Goal: Transaction & Acquisition: Purchase product/service

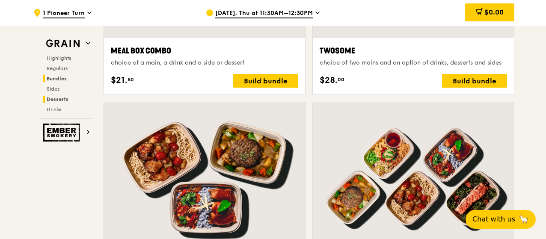
click at [61, 100] on span "Desserts" at bounding box center [58, 99] width 22 height 6
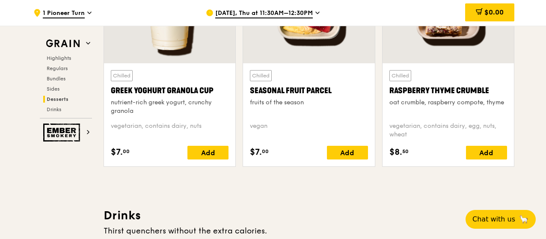
scroll to position [2768, 0]
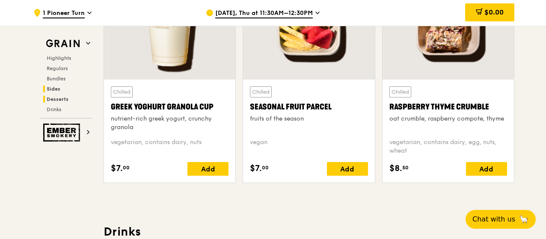
click at [54, 91] on span "Sides" at bounding box center [54, 89] width 14 height 6
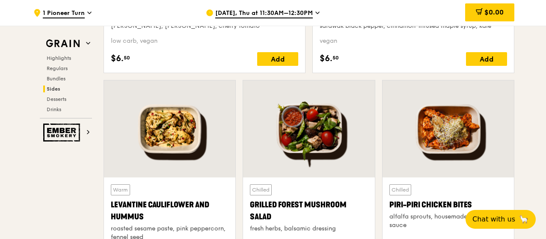
scroll to position [2150, 0]
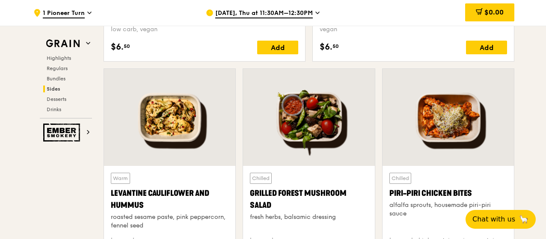
click at [133, 128] on div at bounding box center [169, 117] width 131 height 97
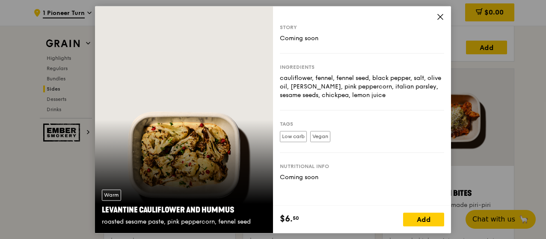
click at [442, 15] on icon at bounding box center [441, 17] width 8 height 8
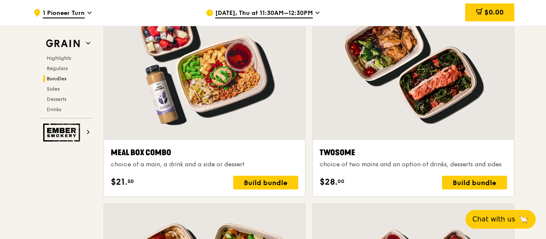
scroll to position [1313, 0]
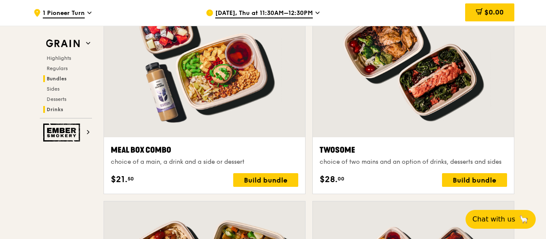
click at [57, 107] on span "Drinks" at bounding box center [55, 110] width 17 height 6
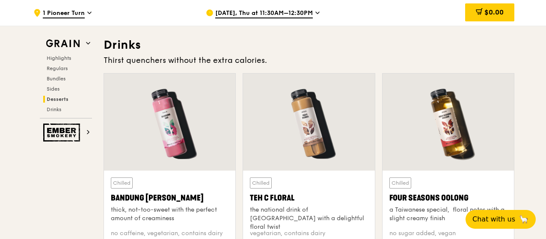
click at [57, 99] on span "Desserts" at bounding box center [58, 99] width 22 height 6
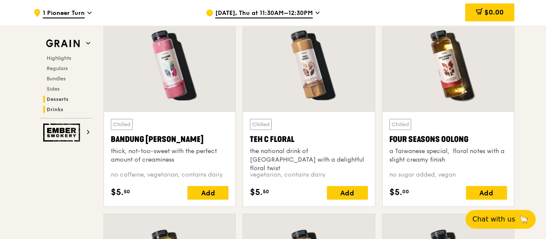
scroll to position [3012, 0]
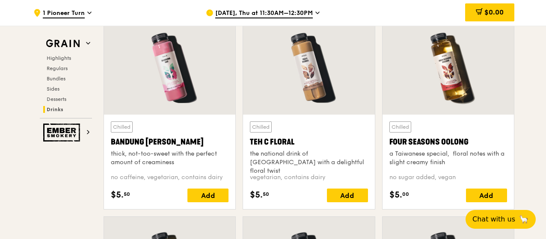
click at [308, 13] on span "[DATE], Thu at 11:30AM–12:30PM" at bounding box center [264, 13] width 98 height 9
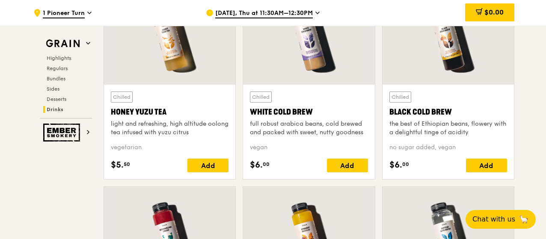
scroll to position [3240, 0]
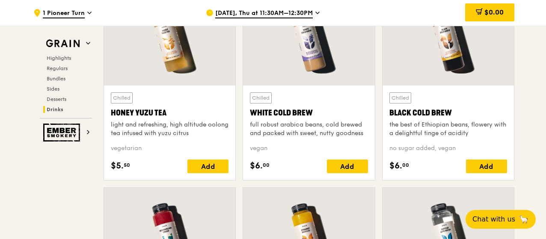
click at [294, 13] on span "[DATE], Thu at 11:30AM–12:30PM" at bounding box center [264, 13] width 98 height 9
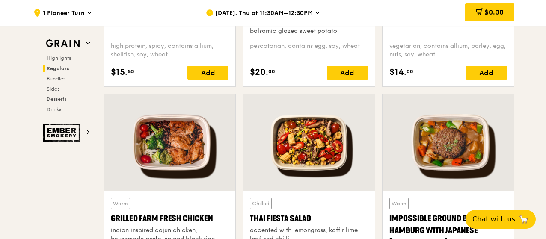
scroll to position [789, 0]
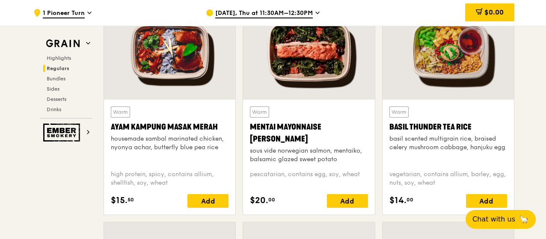
click at [304, 17] on span "[DATE], Thu at 11:30AM–12:30PM" at bounding box center [264, 13] width 98 height 9
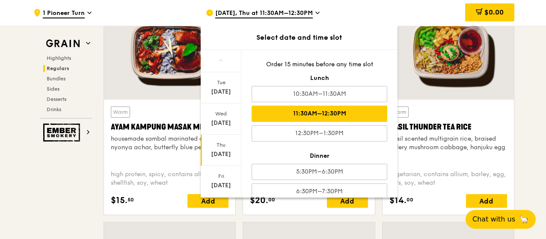
click at [288, 112] on div "11:30AM–12:30PM" at bounding box center [320, 114] width 136 height 16
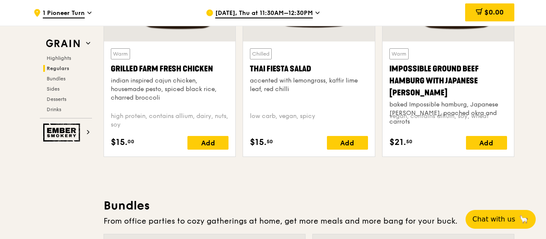
scroll to position [1089, 0]
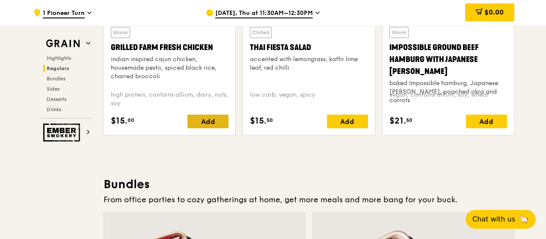
click at [211, 116] on div "Add" at bounding box center [207, 122] width 41 height 14
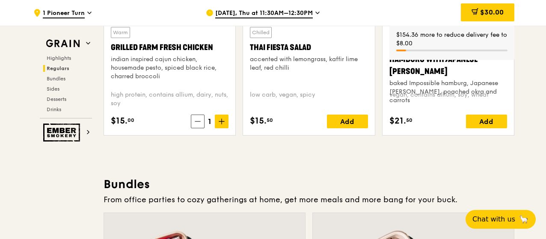
click at [222, 122] on icon at bounding box center [222, 121] width 0 height 5
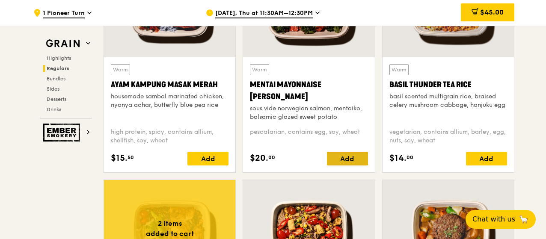
scroll to position [832, 0]
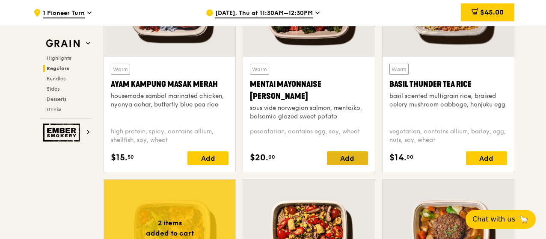
click at [352, 155] on div "Add" at bounding box center [347, 159] width 41 height 14
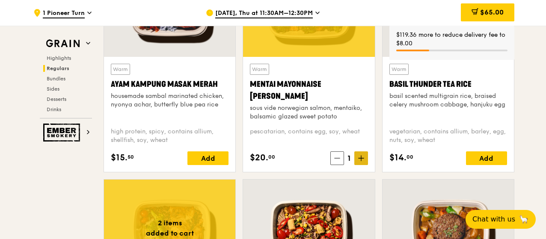
click at [362, 158] on icon at bounding box center [361, 158] width 5 height 0
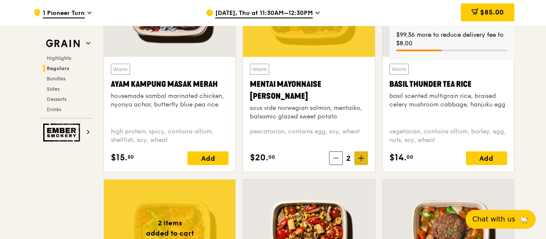
click at [364, 159] on icon at bounding box center [361, 158] width 6 height 6
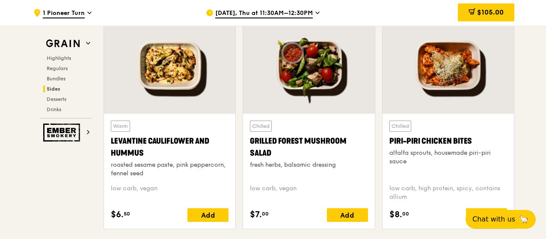
scroll to position [2031, 0]
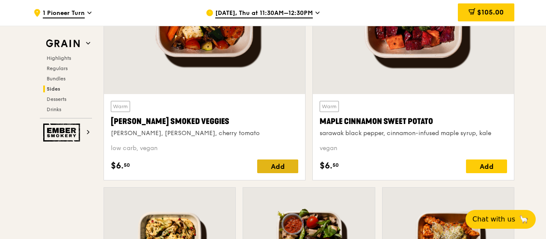
click at [279, 163] on div "Add" at bounding box center [277, 167] width 41 height 14
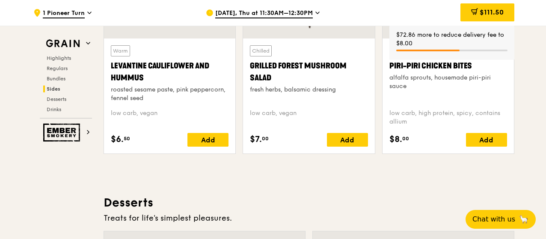
scroll to position [2287, 0]
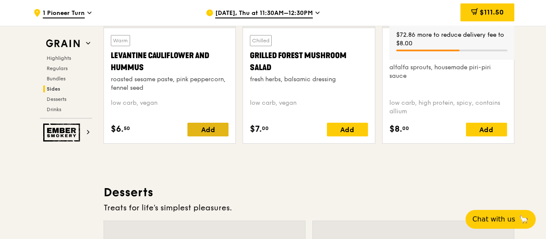
click at [217, 126] on div "Add" at bounding box center [207, 130] width 41 height 14
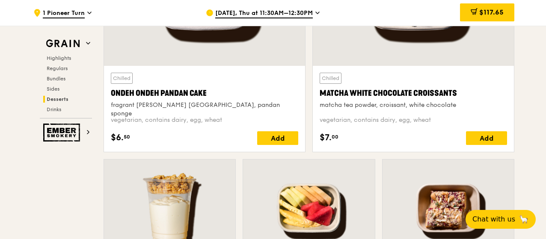
scroll to position [2630, 0]
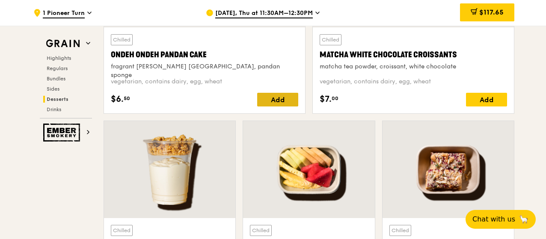
click at [283, 100] on div "Add" at bounding box center [277, 100] width 41 height 14
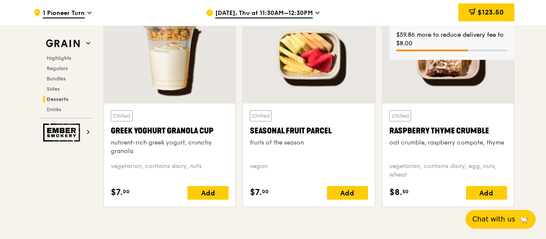
scroll to position [2758, 0]
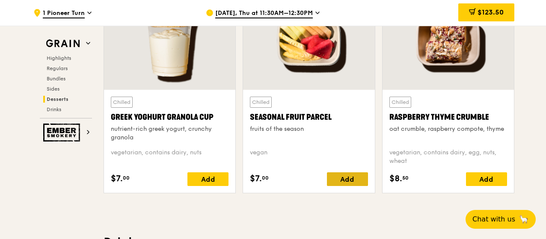
click at [341, 174] on div "Add" at bounding box center [347, 179] width 41 height 14
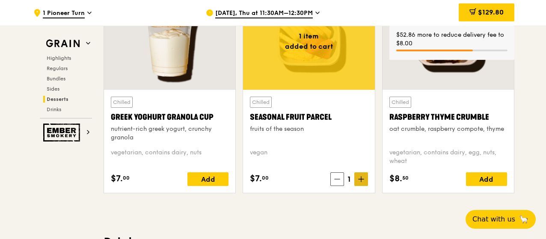
click at [360, 176] on icon at bounding box center [361, 179] width 6 height 6
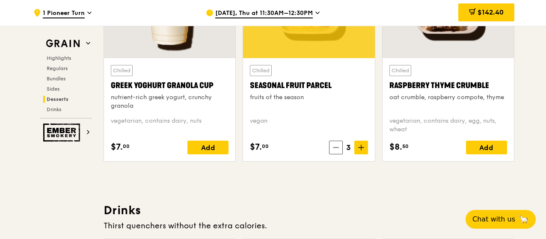
scroll to position [2801, 0]
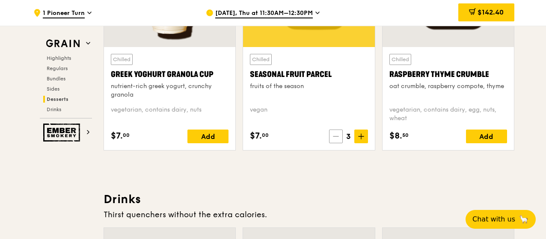
click at [336, 134] on icon at bounding box center [336, 137] width 6 height 6
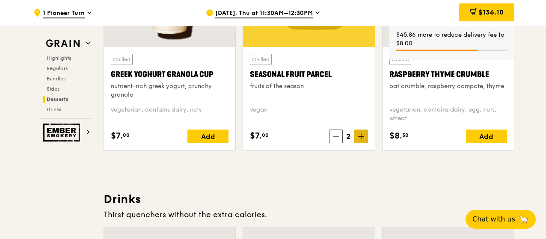
click at [362, 135] on icon at bounding box center [361, 137] width 6 height 6
click at [483, 134] on div "Add" at bounding box center [486, 137] width 41 height 14
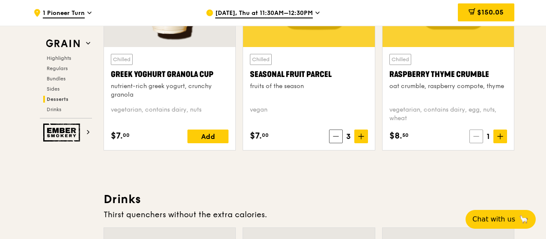
click at [475, 134] on icon at bounding box center [476, 137] width 6 height 6
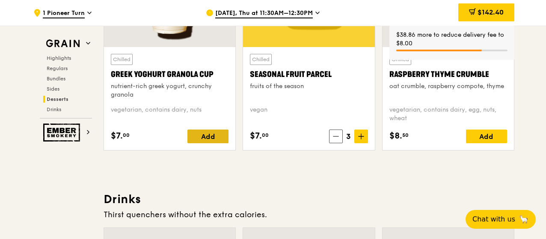
click at [211, 133] on div "Add" at bounding box center [207, 137] width 41 height 14
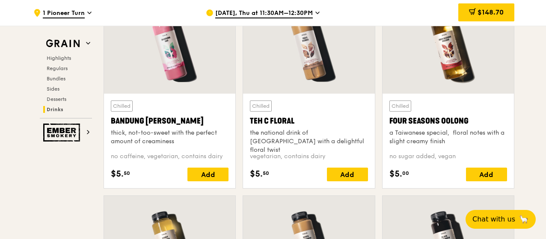
scroll to position [3015, 0]
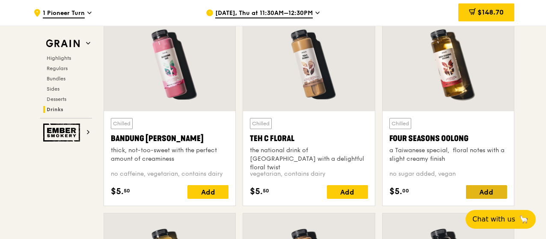
click at [486, 187] on div "Add" at bounding box center [486, 192] width 41 height 14
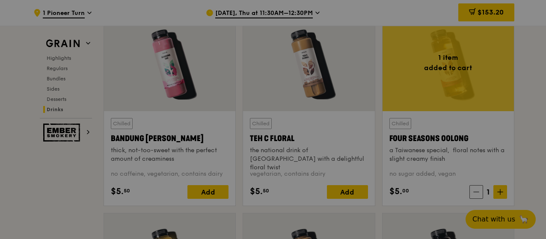
click at [474, 189] on div at bounding box center [273, 119] width 546 height 239
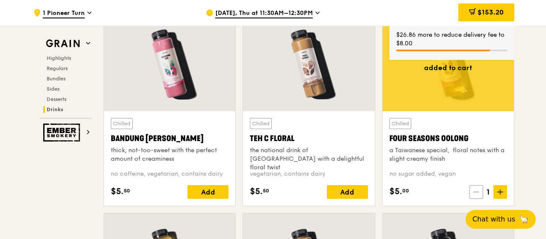
click at [479, 192] on icon at bounding box center [476, 192] width 5 height 0
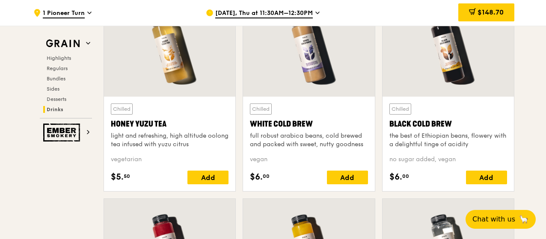
scroll to position [3058, 0]
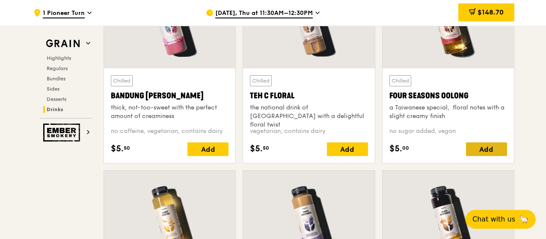
click at [496, 145] on div "Add" at bounding box center [486, 150] width 41 height 14
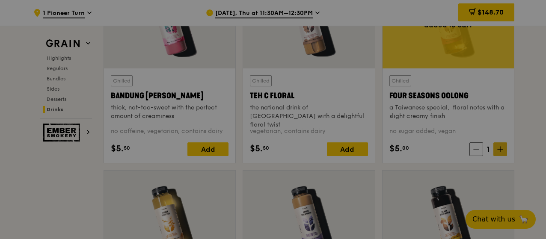
click at [503, 147] on div at bounding box center [273, 119] width 546 height 239
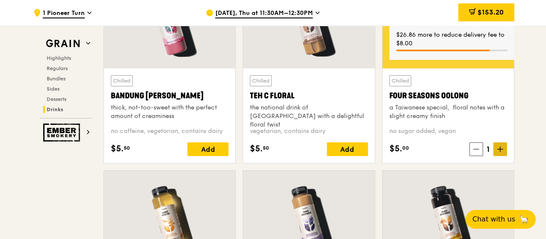
click at [502, 148] on icon at bounding box center [500, 149] width 6 height 6
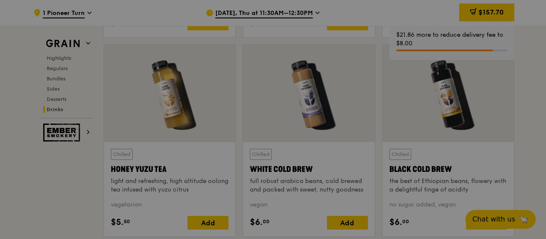
scroll to position [3186, 0]
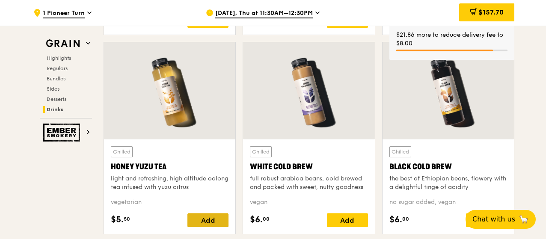
click at [216, 214] on div "Add" at bounding box center [207, 221] width 41 height 14
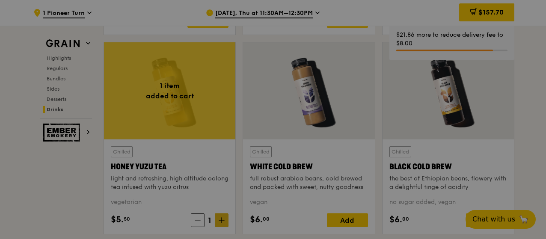
click at [220, 217] on div at bounding box center [273, 119] width 546 height 239
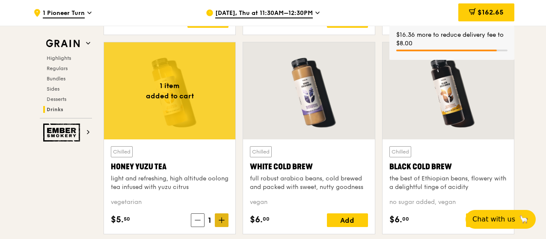
click at [224, 217] on icon at bounding box center [222, 220] width 6 height 6
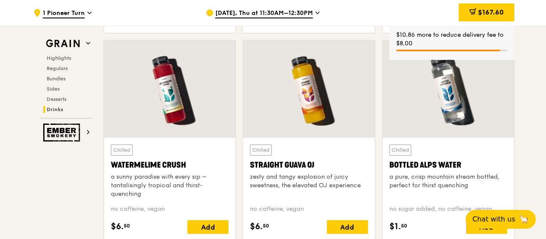
scroll to position [3400, 0]
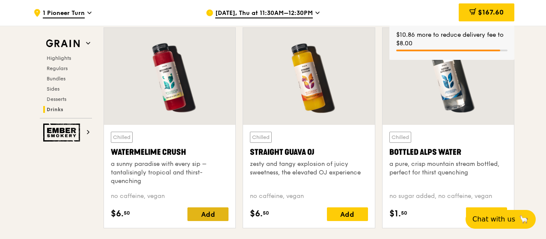
click at [217, 213] on div "Add" at bounding box center [207, 215] width 41 height 14
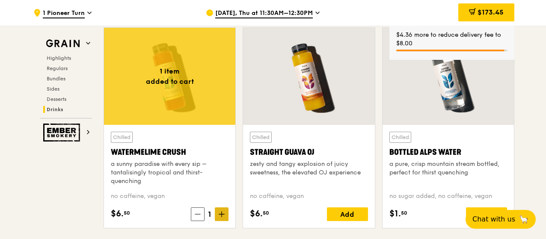
click at [220, 211] on icon at bounding box center [222, 214] width 6 height 6
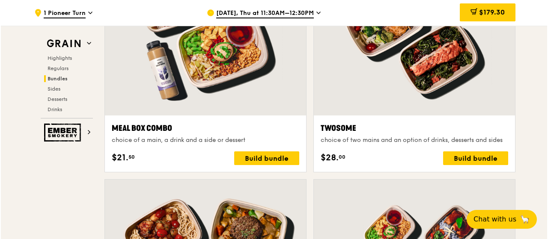
scroll to position [1346, 0]
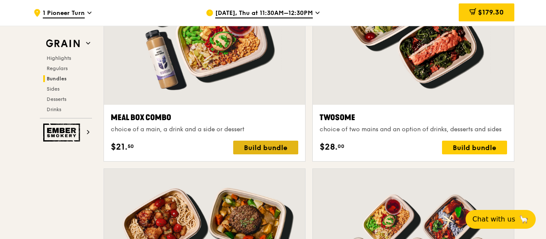
click at [271, 147] on div "Build bundle" at bounding box center [265, 148] width 65 height 14
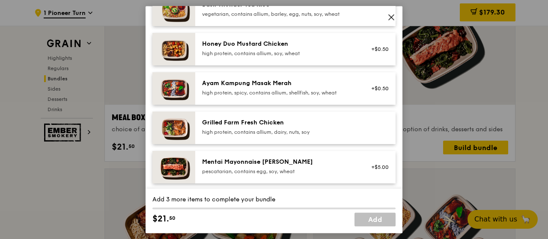
scroll to position [257, 0]
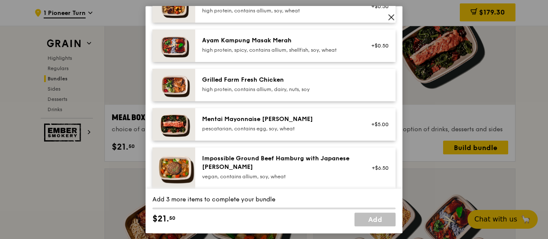
click at [355, 95] on div "Grilled Farm Fresh Chicken high protein, contains allium, dairy, nuts, soy" at bounding box center [295, 85] width 200 height 33
click at [326, 87] on div "high protein, contains allium, dairy, nuts, soy" at bounding box center [279, 89] width 154 height 7
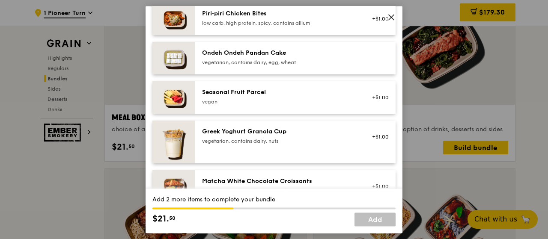
scroll to position [642, 0]
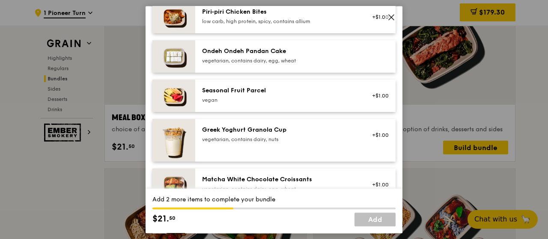
click at [294, 99] on div "vegan" at bounding box center [279, 100] width 154 height 7
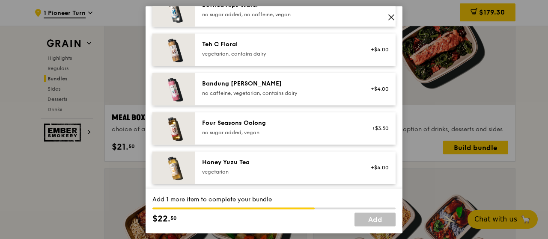
scroll to position [942, 0]
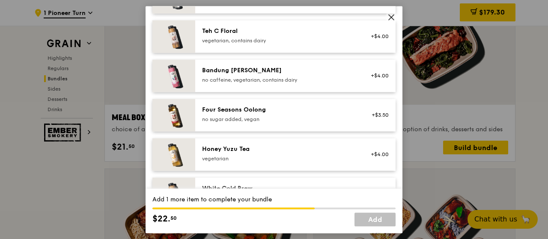
click at [303, 110] on div "Four Seasons Oolong" at bounding box center [279, 110] width 154 height 9
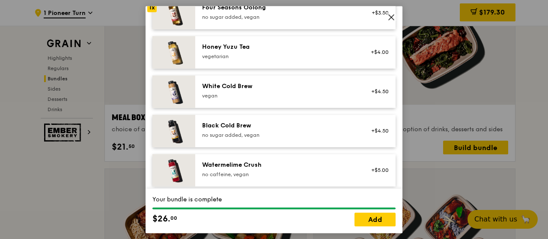
scroll to position [1002, 0]
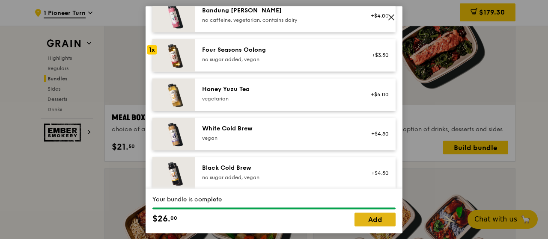
click at [369, 219] on link "Add" at bounding box center [374, 220] width 41 height 14
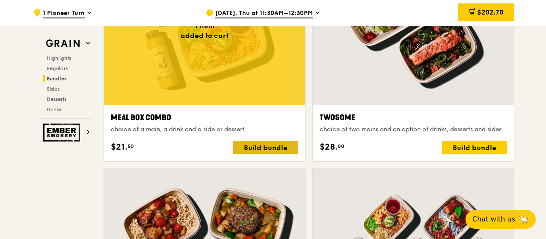
click at [266, 150] on div "Build bundle" at bounding box center [265, 148] width 65 height 14
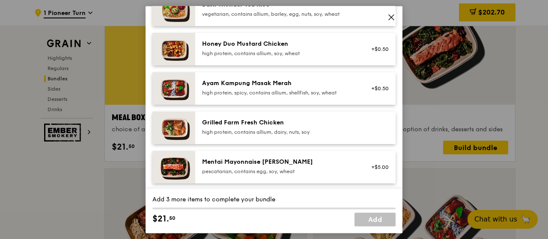
scroll to position [257, 0]
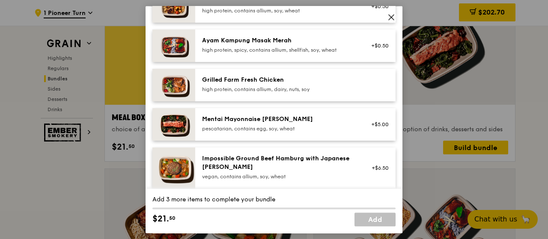
click at [273, 83] on div "Grilled Farm Fresh Chicken" at bounding box center [279, 80] width 154 height 9
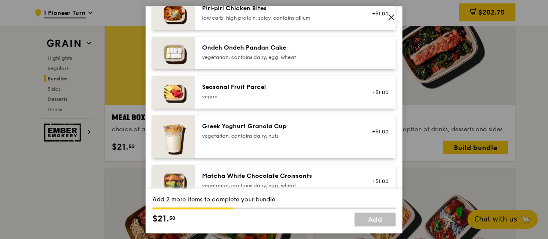
scroll to position [642, 0]
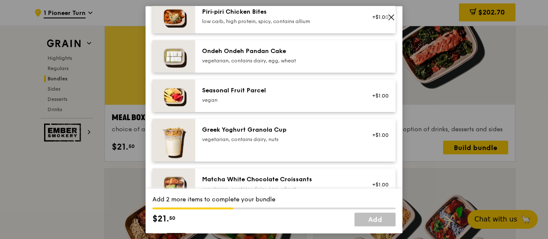
click at [271, 102] on div "vegan" at bounding box center [279, 100] width 154 height 7
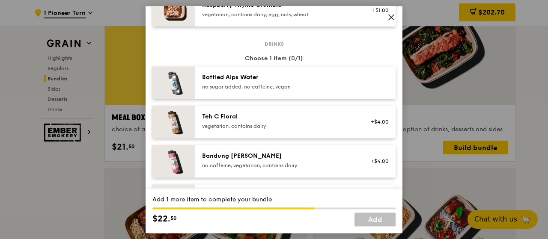
scroll to position [942, 0]
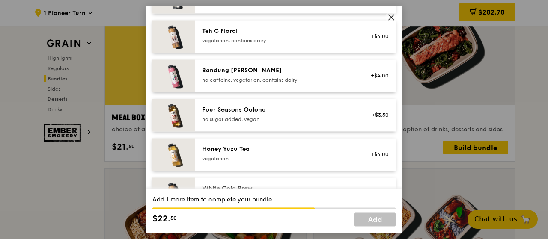
click at [271, 114] on div "Four Seasons Oolong no sugar added, vegan" at bounding box center [279, 114] width 154 height 17
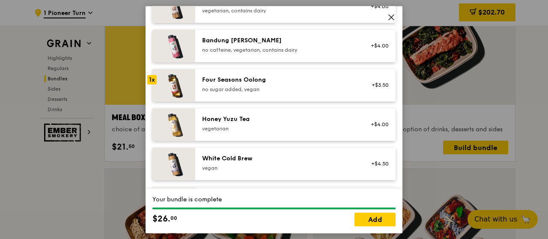
scroll to position [984, 0]
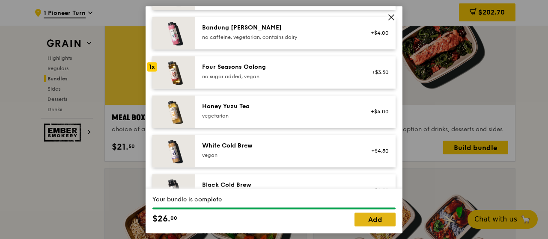
click at [376, 221] on link "Add" at bounding box center [374, 220] width 41 height 14
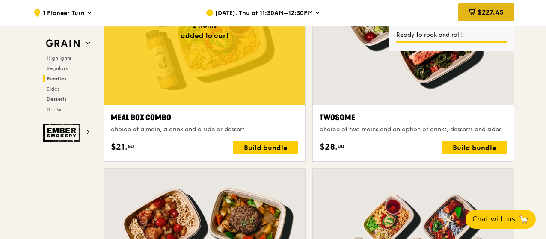
click at [489, 12] on span "$227.45" at bounding box center [491, 12] width 26 height 8
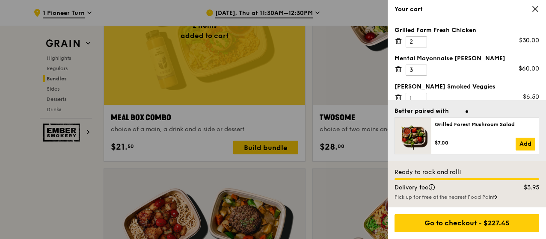
click at [398, 42] on icon at bounding box center [398, 42] width 0 height 2
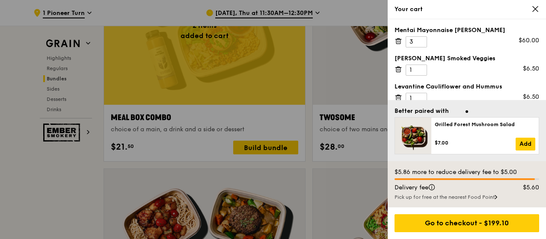
click at [397, 40] on icon at bounding box center [399, 41] width 8 height 8
click at [398, 39] on icon at bounding box center [398, 39] width 2 height 1
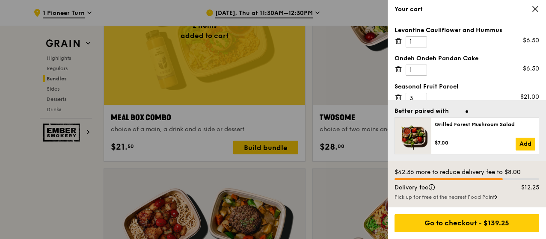
click at [397, 39] on icon at bounding box center [398, 39] width 2 height 1
click at [396, 41] on icon at bounding box center [398, 41] width 4 height 4
click at [397, 42] on icon at bounding box center [399, 41] width 8 height 8
click at [400, 38] on icon at bounding box center [399, 41] width 8 height 8
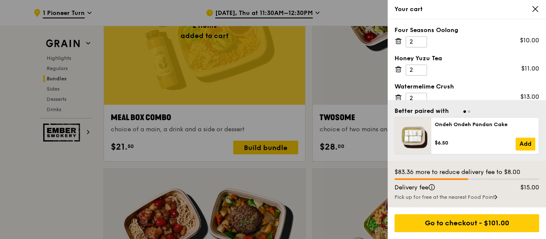
click at [399, 39] on icon at bounding box center [398, 39] width 2 height 1
click at [401, 43] on icon at bounding box center [398, 41] width 4 height 4
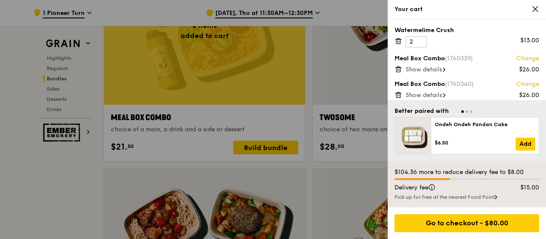
click at [398, 41] on icon at bounding box center [398, 42] width 0 height 2
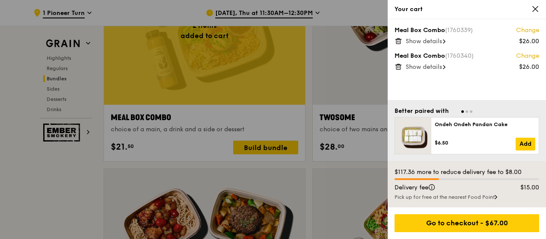
click at [346, 9] on div at bounding box center [273, 119] width 546 height 239
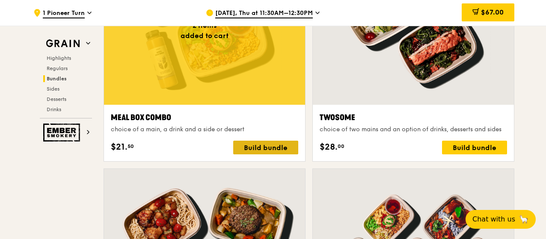
click at [266, 146] on div "Build bundle" at bounding box center [265, 148] width 65 height 14
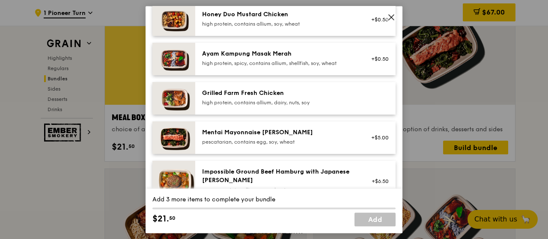
scroll to position [257, 0]
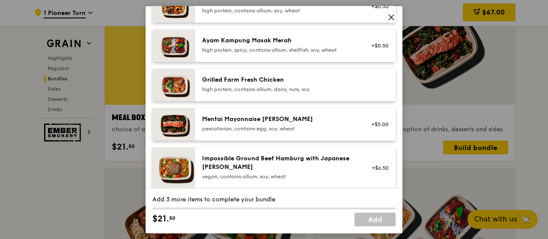
click at [258, 122] on div "Mentai Mayonnaise [PERSON_NAME]" at bounding box center [279, 119] width 154 height 9
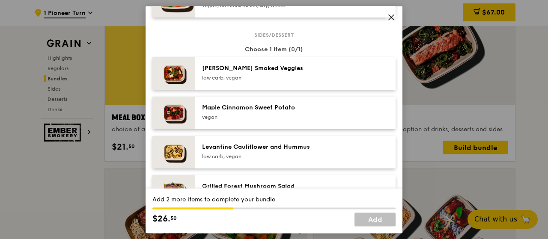
scroll to position [471, 0]
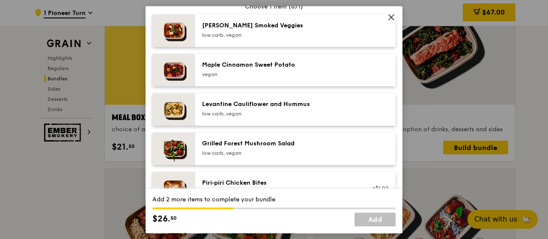
click at [267, 109] on div "Levantine Cauliflower and Hummus low carb, vegan" at bounding box center [279, 108] width 154 height 17
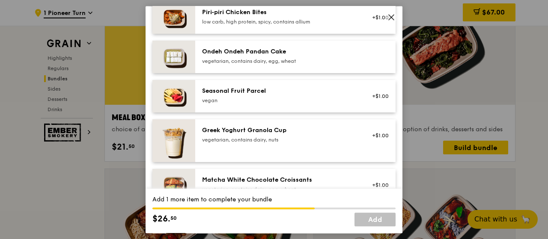
scroll to position [642, 0]
click at [273, 101] on div "vegan" at bounding box center [279, 100] width 154 height 7
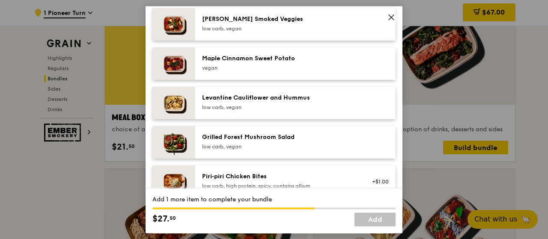
scroll to position [514, 0]
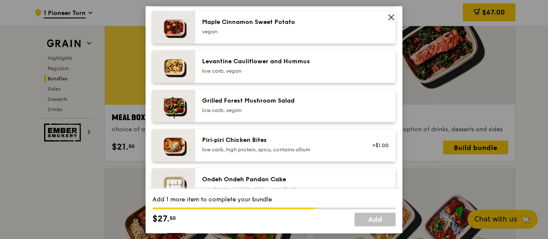
click at [291, 64] on div "Levantine Cauliflower and Hummus" at bounding box center [279, 61] width 154 height 9
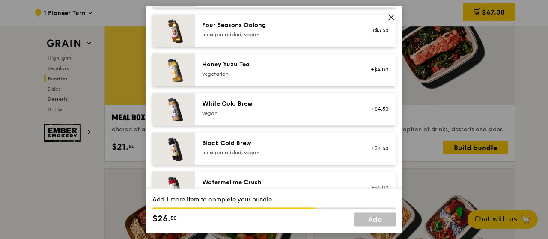
scroll to position [1027, 0]
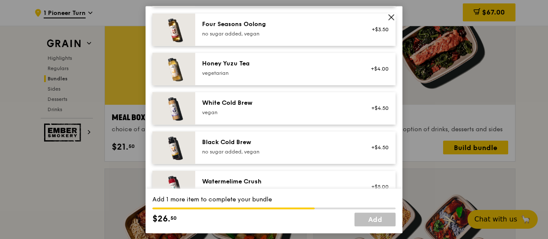
click at [279, 72] on div "vegetarian" at bounding box center [279, 73] width 154 height 7
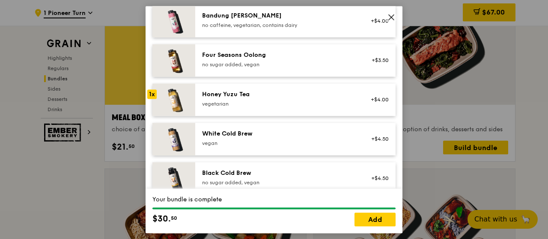
scroll to position [1087, 0]
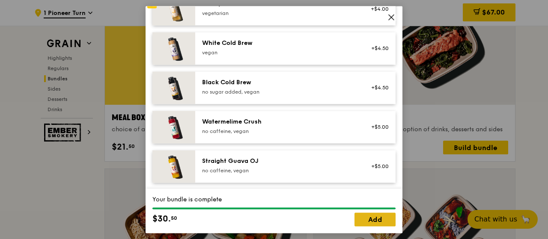
click at [383, 225] on link "Add" at bounding box center [374, 220] width 41 height 14
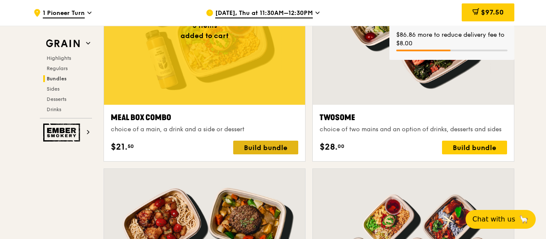
click at [263, 146] on div "Build bundle" at bounding box center [265, 148] width 65 height 14
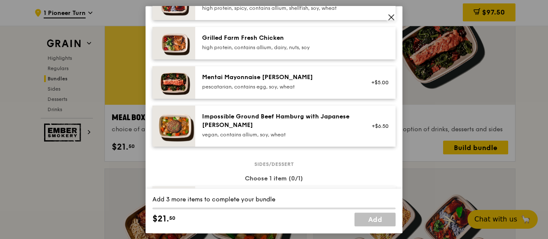
scroll to position [300, 0]
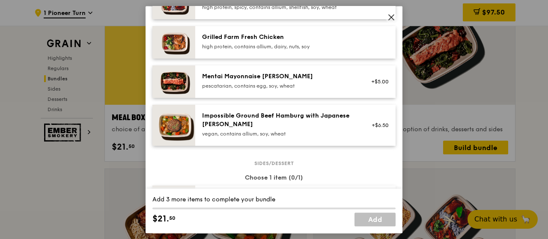
click at [277, 76] on div "Mentai Mayonnaise [PERSON_NAME]" at bounding box center [279, 76] width 154 height 9
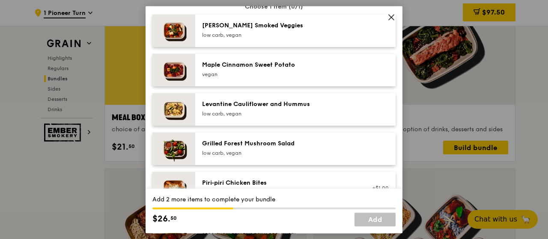
scroll to position [428, 0]
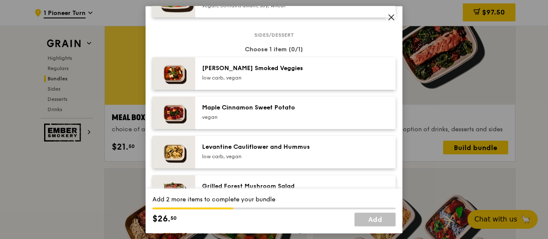
click at [276, 77] on div "low carb, vegan" at bounding box center [279, 77] width 154 height 7
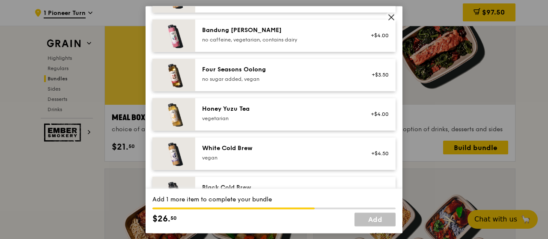
scroll to position [1002, 0]
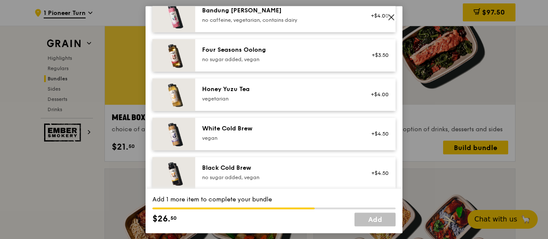
click at [330, 92] on div "Honey Yuzu Tea" at bounding box center [279, 89] width 154 height 9
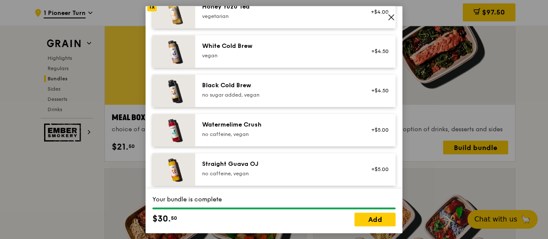
scroll to position [1087, 0]
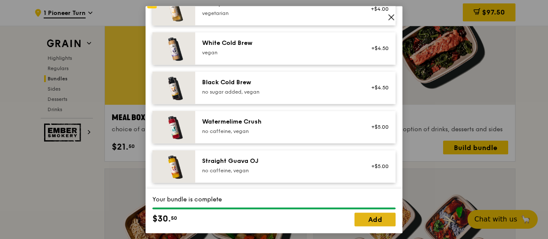
click at [375, 220] on link "Add" at bounding box center [374, 220] width 41 height 14
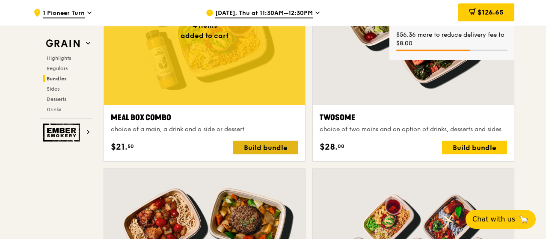
click at [274, 147] on div "Build bundle" at bounding box center [265, 148] width 65 height 14
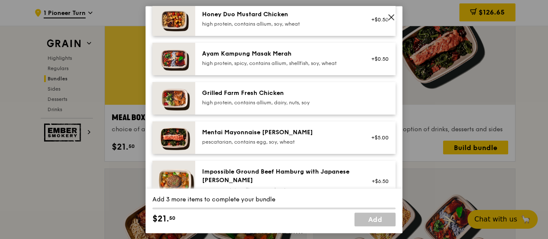
scroll to position [257, 0]
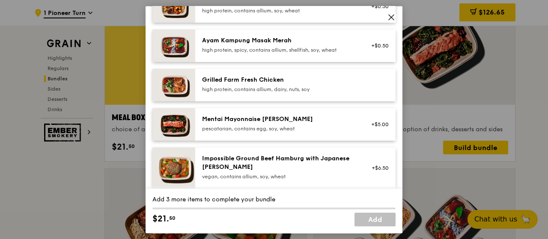
click at [249, 117] on div "Mentai Mayonnaise [PERSON_NAME]" at bounding box center [279, 119] width 154 height 9
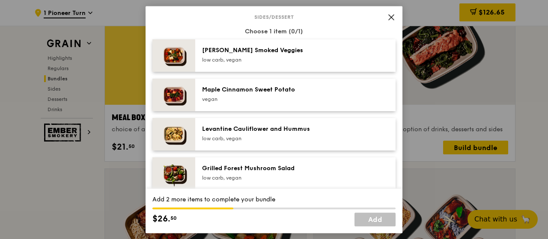
scroll to position [471, 0]
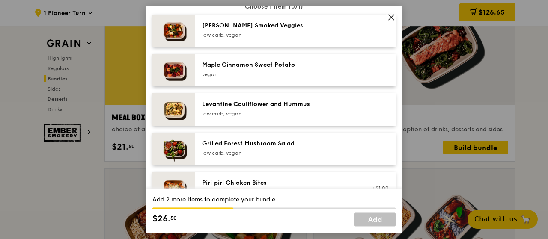
click at [263, 109] on div "Levantine Cauliflower and Hummus low carb, vegan" at bounding box center [279, 108] width 154 height 17
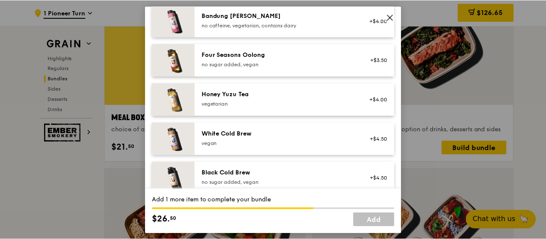
scroll to position [1087, 0]
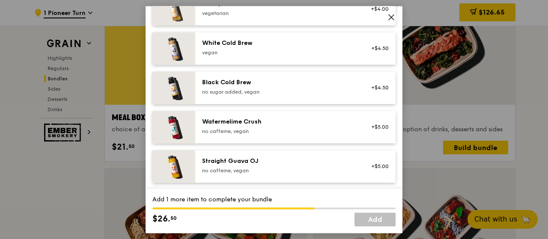
click at [296, 128] on div "no caffeine, vegan" at bounding box center [279, 131] width 154 height 7
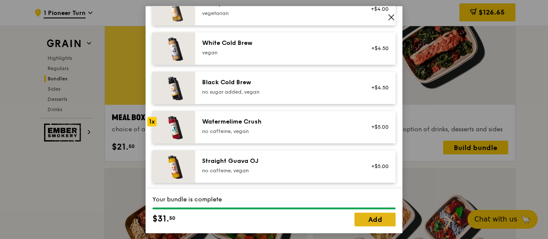
click at [380, 220] on link "Add" at bounding box center [374, 220] width 41 height 14
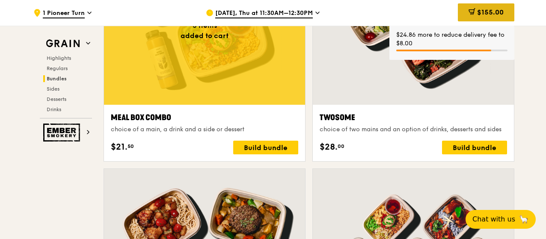
click at [497, 14] on span "$155.00" at bounding box center [490, 12] width 27 height 8
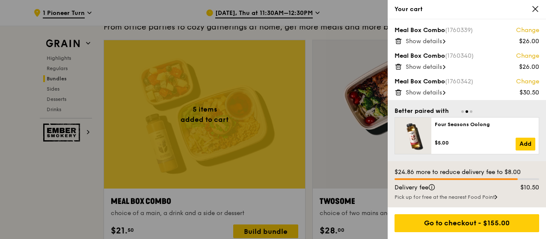
scroll to position [1260, 0]
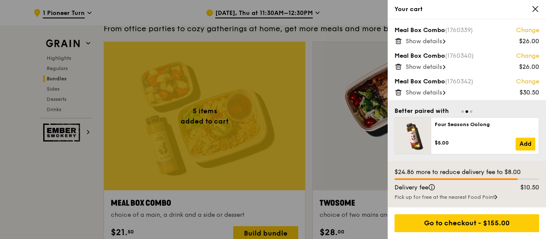
click at [441, 41] on span "Show details" at bounding box center [424, 41] width 36 height 7
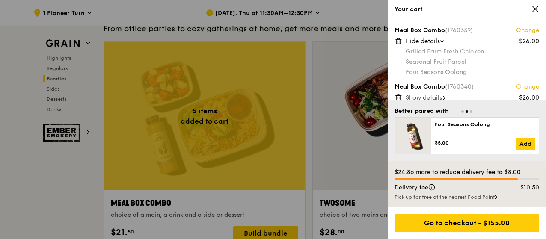
click at [441, 41] on span at bounding box center [442, 41] width 9 height 3
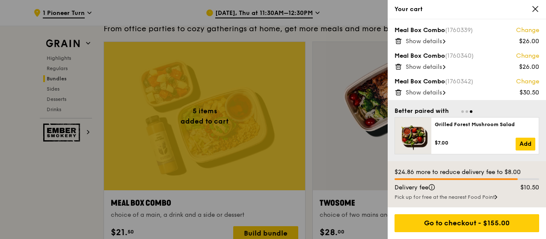
click at [440, 65] on span "Show details" at bounding box center [424, 66] width 36 height 7
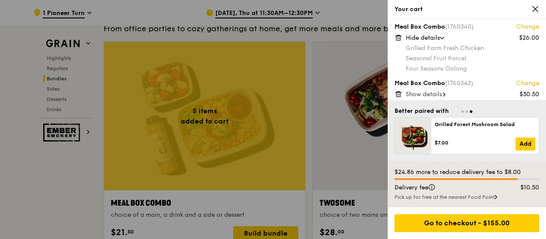
scroll to position [43, 0]
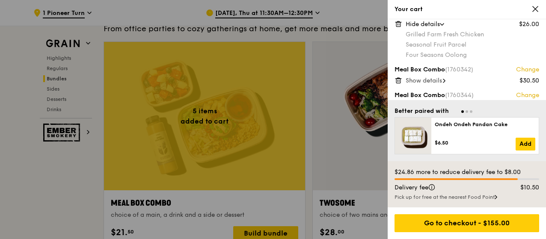
click at [446, 24] on span at bounding box center [442, 24] width 9 height 3
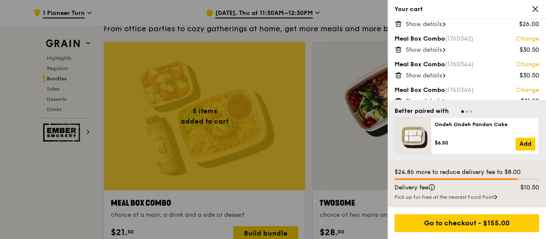
scroll to position [53, 0]
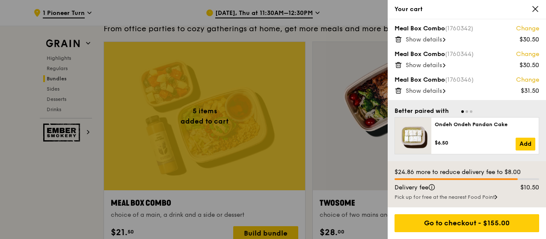
click at [437, 38] on span "Show details" at bounding box center [424, 39] width 36 height 7
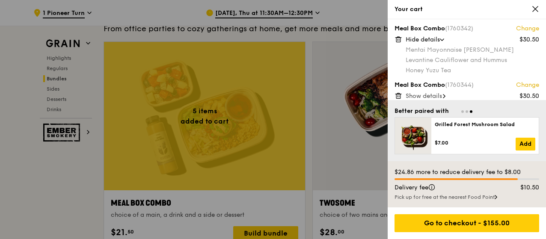
click at [443, 37] on div "Hide details" at bounding box center [473, 40] width 134 height 9
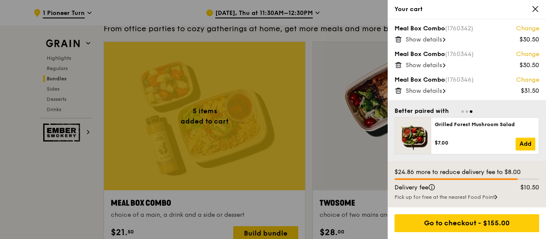
click at [441, 67] on span "Show details" at bounding box center [424, 65] width 36 height 7
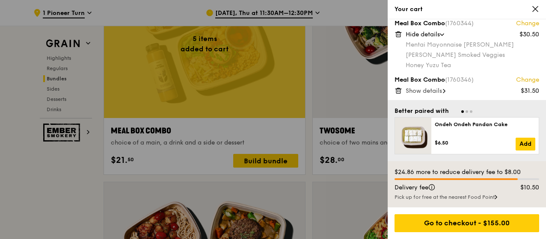
scroll to position [1346, 0]
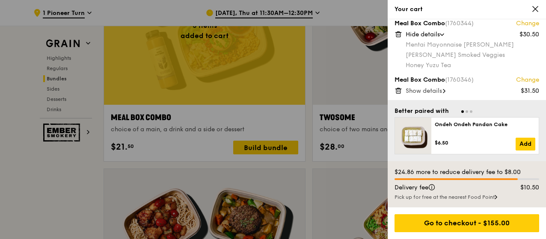
click at [440, 93] on span "Show details" at bounding box center [424, 90] width 36 height 7
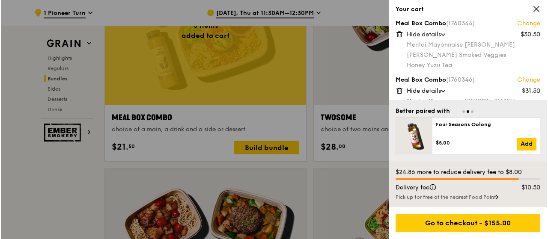
scroll to position [115, 0]
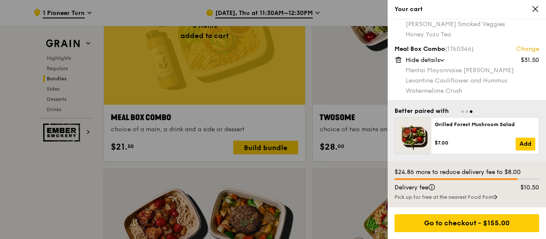
click at [522, 47] on link "Change" at bounding box center [527, 49] width 23 height 9
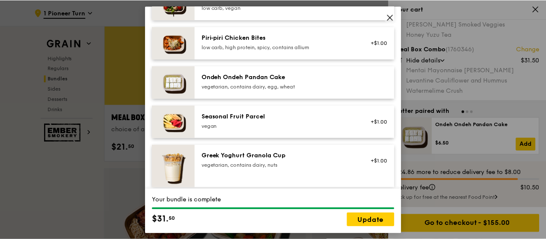
scroll to position [642, 0]
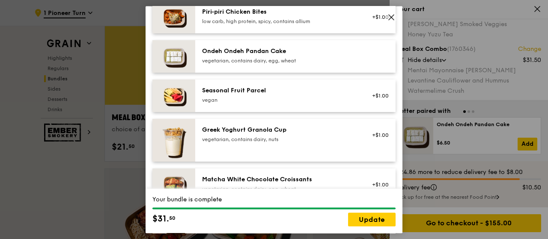
click at [287, 54] on div "Ondeh Ondeh Pandan Cake" at bounding box center [279, 51] width 154 height 9
click at [273, 97] on div "vegan" at bounding box center [279, 100] width 154 height 7
click at [304, 59] on div "vegetarian, contains dairy, egg, wheat" at bounding box center [279, 60] width 154 height 7
click at [380, 218] on link "Update" at bounding box center [372, 220] width 48 height 14
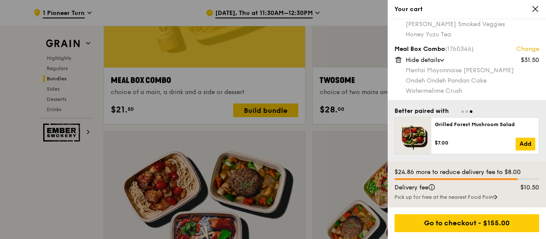
scroll to position [1560, 0]
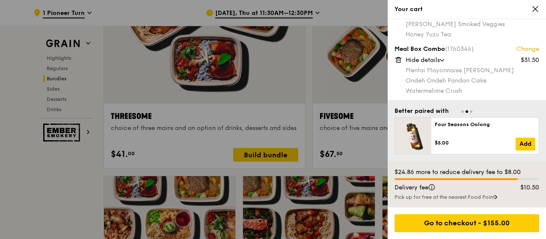
click at [446, 59] on span at bounding box center [442, 60] width 9 height 3
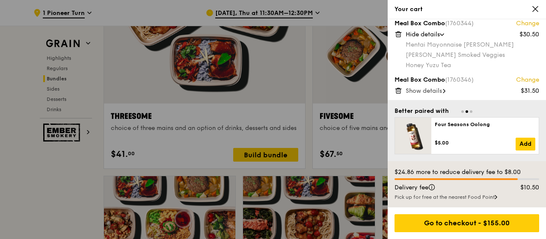
click at [360, 15] on div at bounding box center [273, 119] width 546 height 239
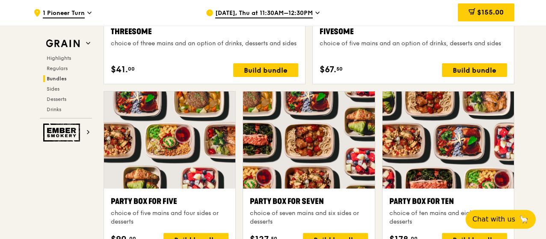
scroll to position [1645, 0]
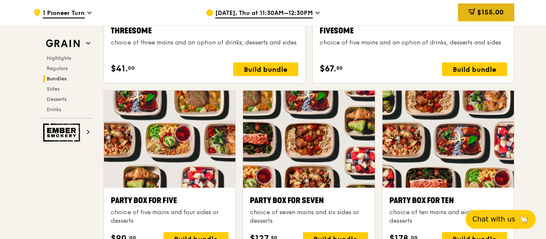
click at [475, 13] on div "$155.00" at bounding box center [486, 12] width 56 height 18
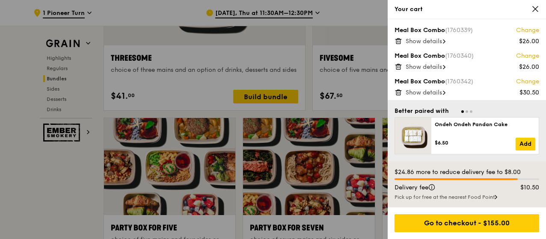
scroll to position [1389, 0]
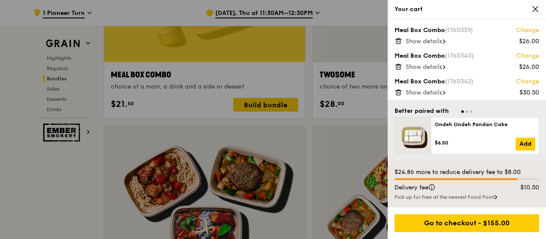
click at [446, 41] on icon at bounding box center [444, 41] width 3 height 4
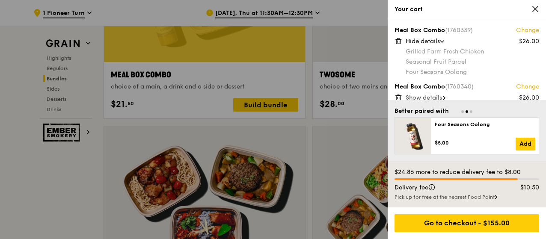
scroll to position [43, 0]
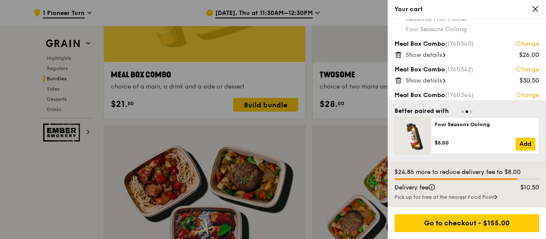
click at [440, 56] on span "Show details" at bounding box center [424, 54] width 36 height 7
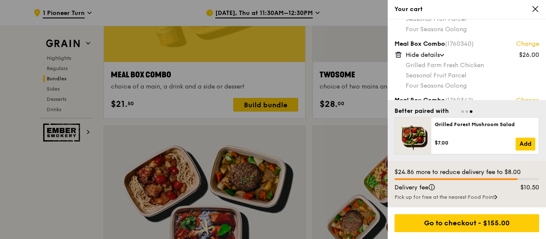
scroll to position [86, 0]
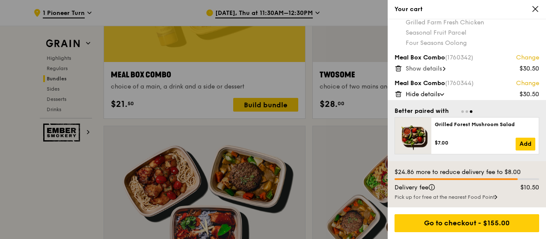
click at [442, 69] on span "Show details" at bounding box center [424, 68] width 36 height 7
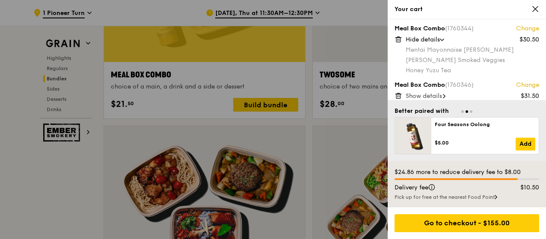
scroll to position [176, 0]
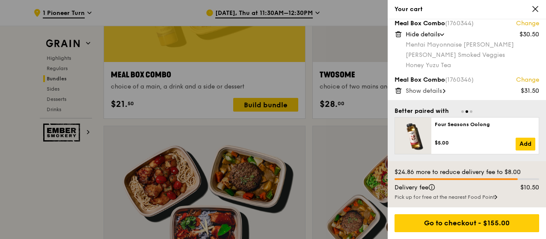
click at [437, 91] on span "Show details" at bounding box center [424, 90] width 36 height 7
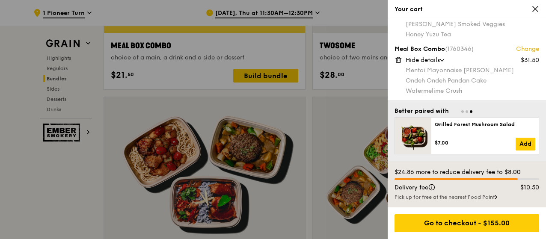
scroll to position [1431, 0]
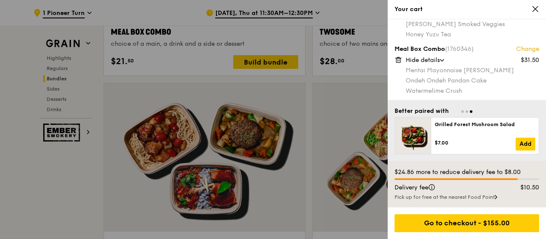
click at [532, 11] on icon at bounding box center [536, 9] width 8 height 8
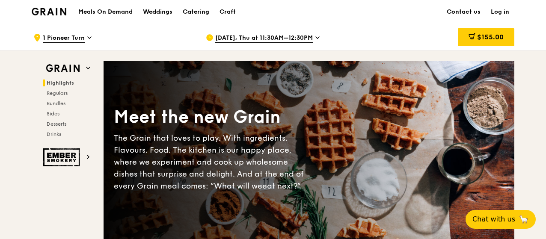
scroll to position [0, 0]
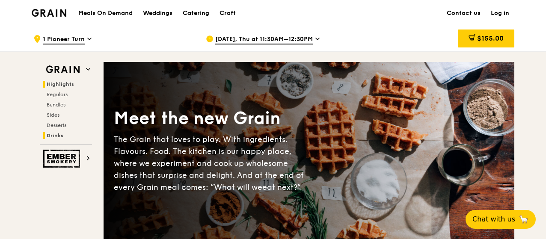
click at [55, 134] on span "Drinks" at bounding box center [55, 136] width 17 height 6
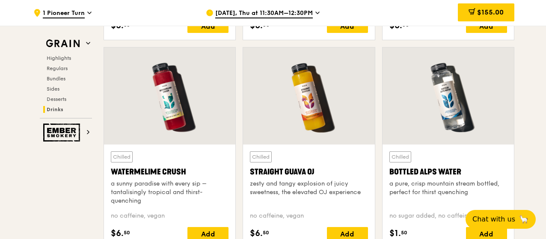
scroll to position [3423, 0]
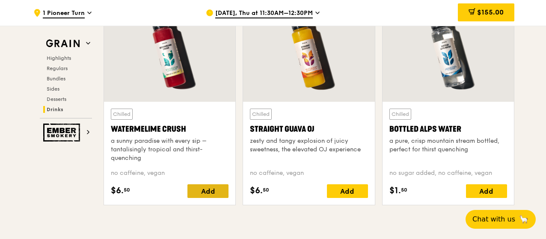
click at [209, 188] on div "Add" at bounding box center [207, 191] width 41 height 14
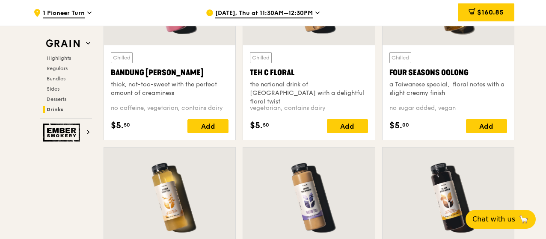
scroll to position [2738, 0]
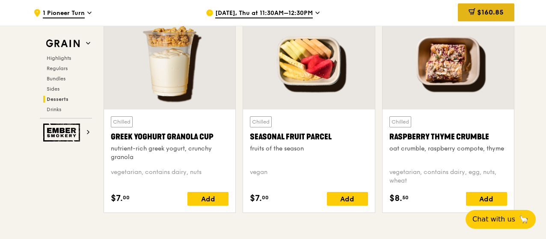
click at [507, 10] on div "$160.85" at bounding box center [486, 12] width 56 height 18
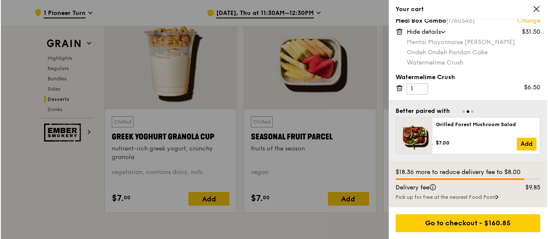
scroll to position [193, 0]
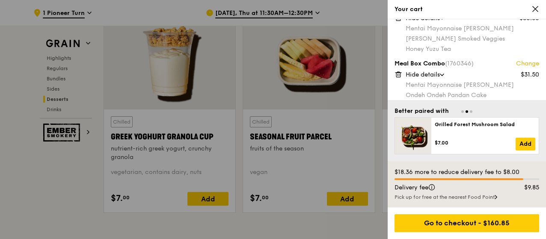
click at [520, 63] on link "Change" at bounding box center [527, 63] width 23 height 9
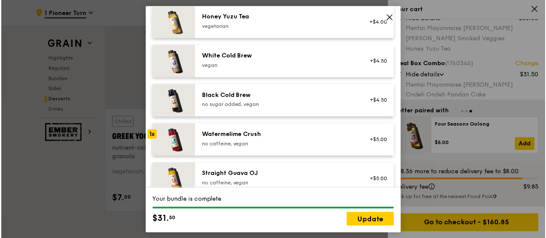
scroll to position [1087, 0]
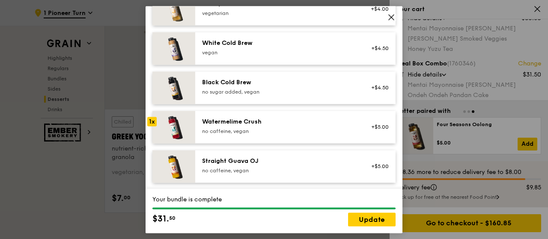
click at [393, 19] on icon at bounding box center [391, 17] width 5 height 5
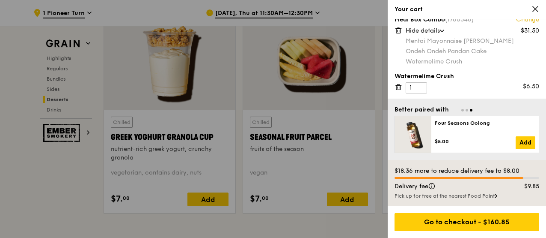
scroll to position [237, 0]
click at [369, 11] on div at bounding box center [273, 119] width 546 height 238
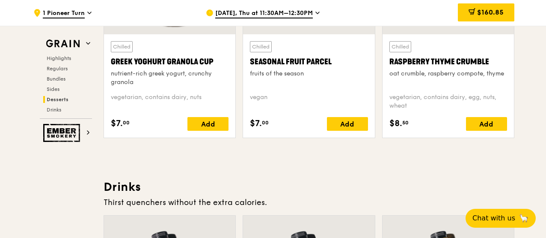
scroll to position [2824, 0]
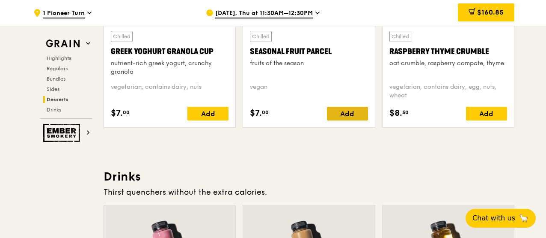
click at [352, 112] on div "Add" at bounding box center [347, 114] width 41 height 14
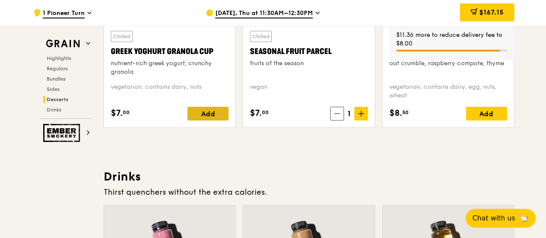
click at [222, 110] on div "Add" at bounding box center [207, 114] width 41 height 14
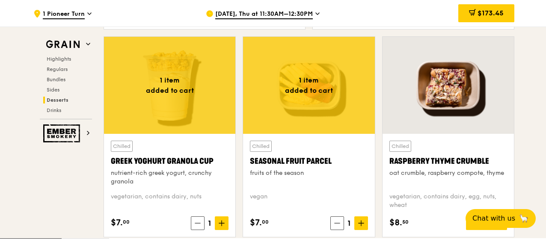
scroll to position [2696, 0]
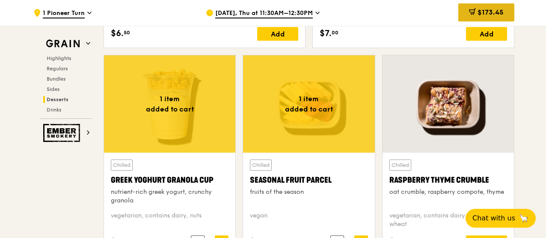
click at [511, 12] on div "$173.45" at bounding box center [486, 12] width 56 height 18
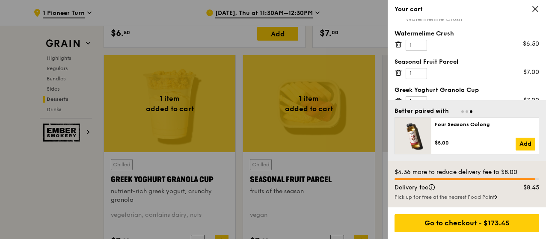
scroll to position [291, 0]
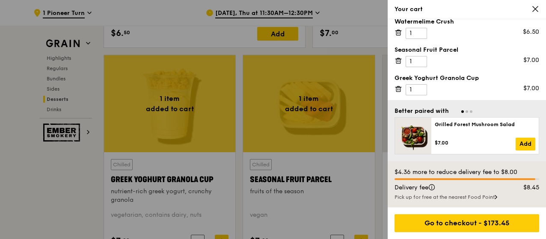
click at [398, 61] on icon at bounding box center [398, 61] width 0 height 2
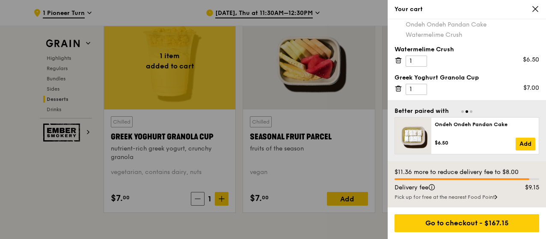
scroll to position [2781, 0]
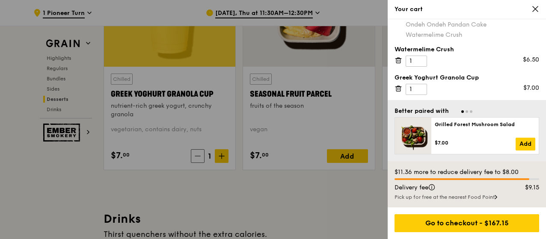
click at [360, 157] on div at bounding box center [273, 119] width 546 height 239
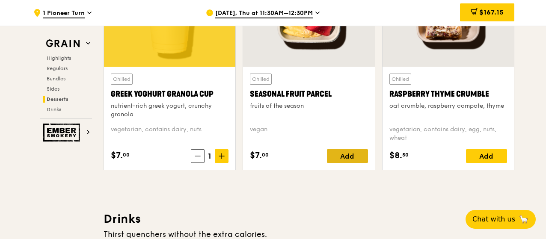
click at [354, 153] on div "Add" at bounding box center [347, 156] width 41 height 14
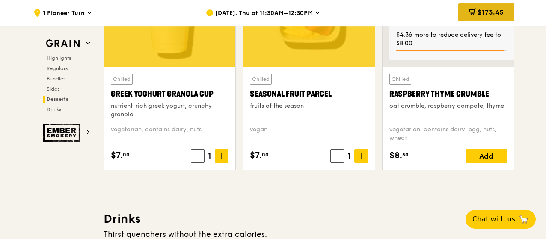
click at [499, 15] on span "$173.45" at bounding box center [491, 12] width 26 height 8
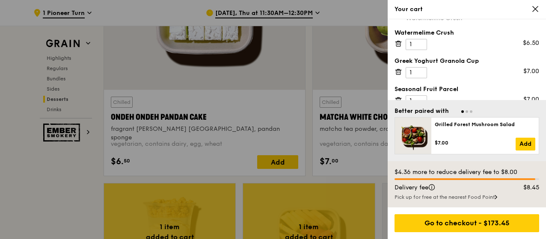
scroll to position [291, 0]
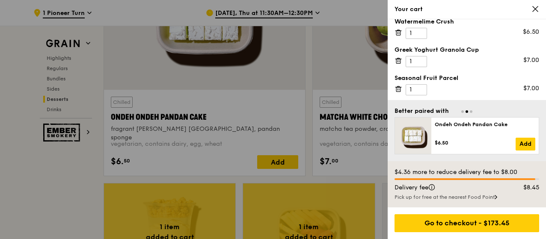
click at [399, 61] on icon at bounding box center [399, 61] width 0 height 2
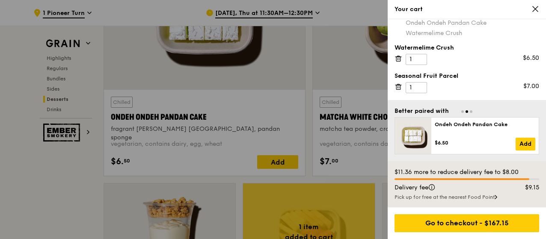
scroll to position [263, 0]
click at [396, 59] on icon at bounding box center [398, 61] width 4 height 4
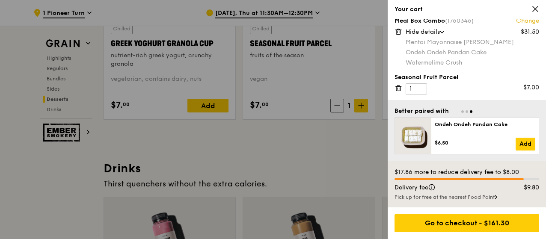
scroll to position [2910, 0]
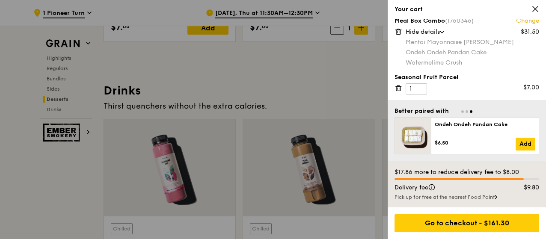
click at [307, 92] on div at bounding box center [273, 119] width 546 height 239
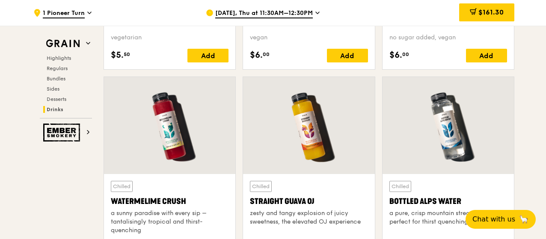
scroll to position [3423, 0]
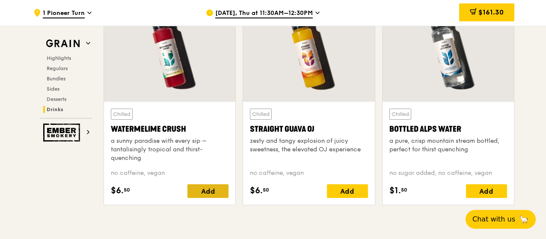
click at [218, 189] on div "Add" at bounding box center [207, 191] width 41 height 14
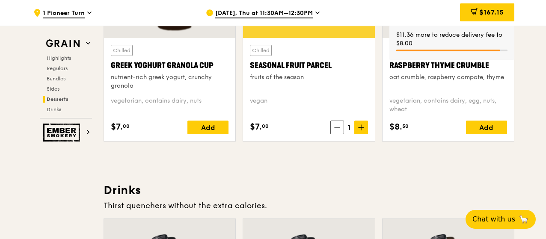
scroll to position [2781, 0]
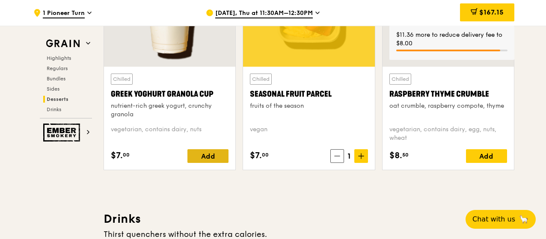
click at [222, 156] on div "Add" at bounding box center [207, 156] width 41 height 14
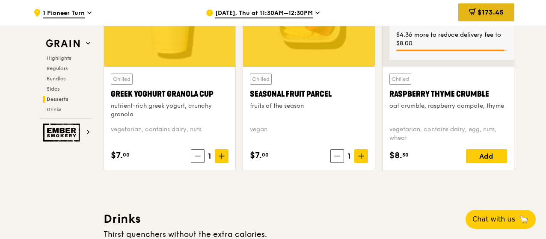
click at [488, 11] on span "$173.45" at bounding box center [491, 12] width 26 height 8
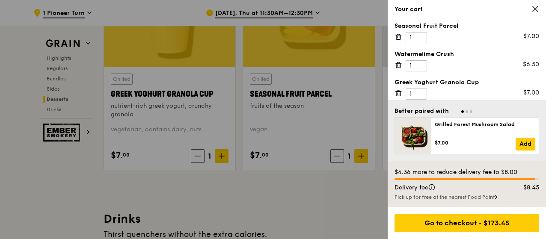
scroll to position [291, 0]
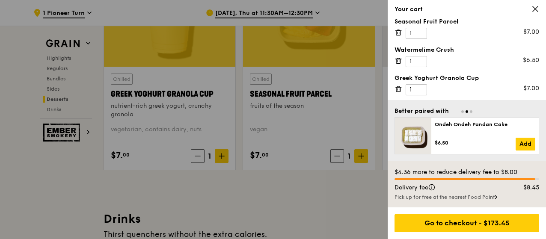
click at [397, 33] on icon at bounding box center [399, 33] width 8 height 8
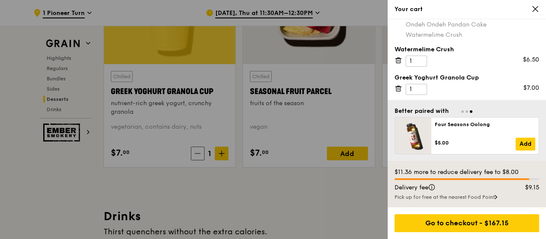
scroll to position [2824, 0]
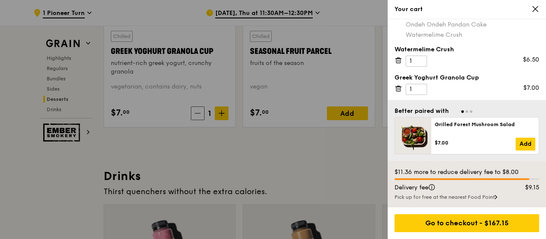
click at [398, 86] on icon at bounding box center [399, 89] width 8 height 8
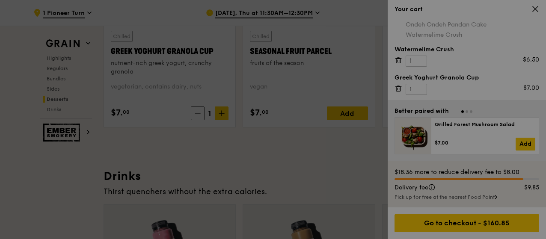
scroll to position [235, 0]
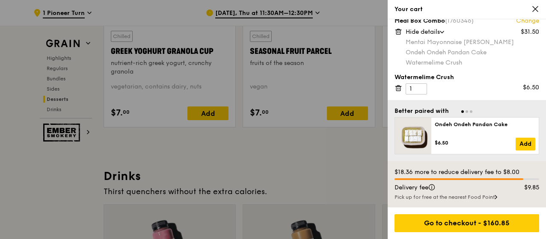
click at [358, 113] on div at bounding box center [273, 119] width 546 height 239
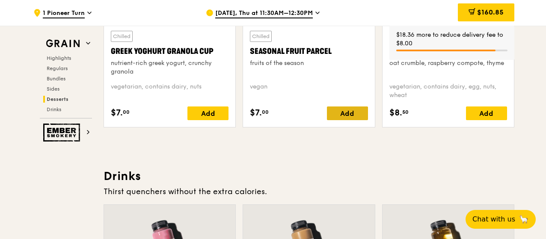
click at [364, 108] on div "Add" at bounding box center [347, 114] width 41 height 14
click at [222, 110] on div "Add" at bounding box center [207, 114] width 41 height 14
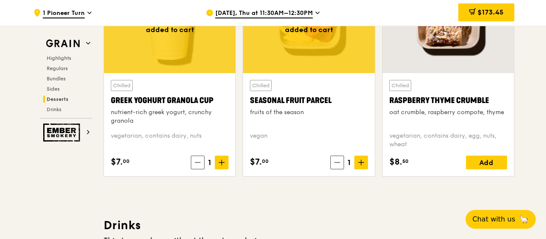
scroll to position [2781, 0]
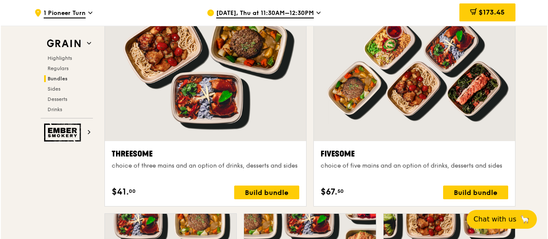
scroll to position [1626, 0]
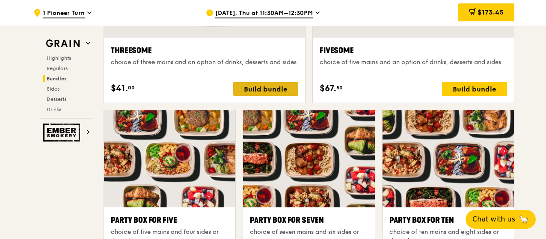
click at [253, 88] on div "Build bundle" at bounding box center [265, 89] width 65 height 14
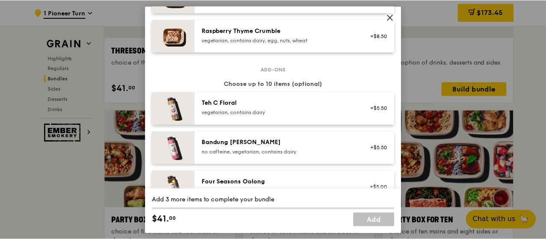
scroll to position [531, 0]
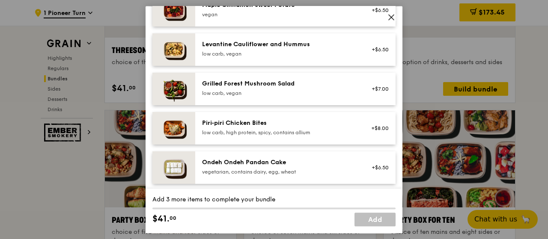
click at [392, 18] on icon at bounding box center [391, 17] width 8 height 8
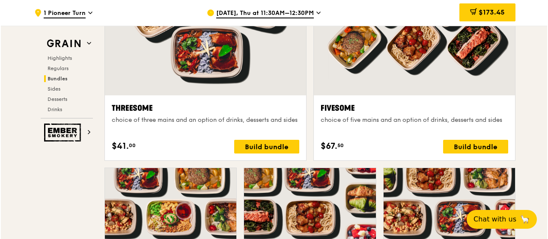
scroll to position [1626, 0]
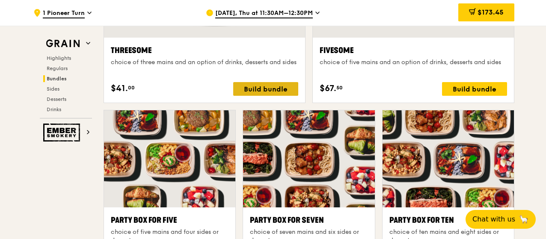
click at [265, 84] on div "Build bundle" at bounding box center [265, 89] width 65 height 14
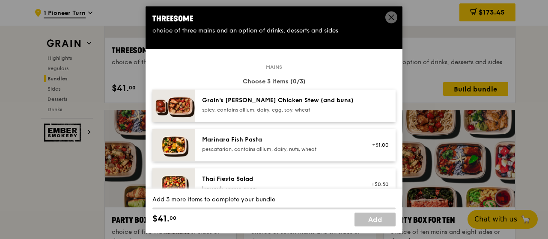
click at [391, 15] on icon at bounding box center [391, 17] width 8 height 8
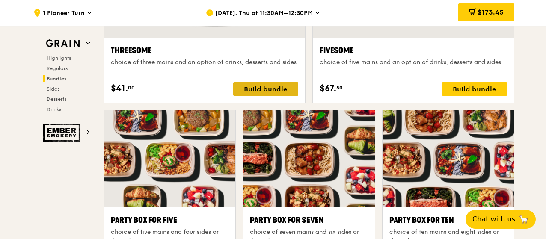
click at [273, 89] on div "Build bundle" at bounding box center [265, 89] width 65 height 14
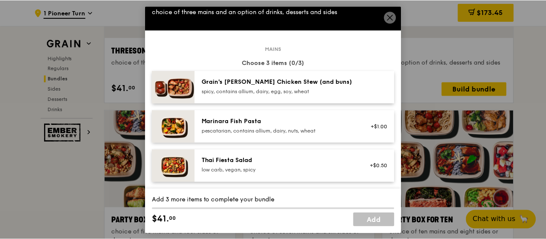
scroll to position [0, 0]
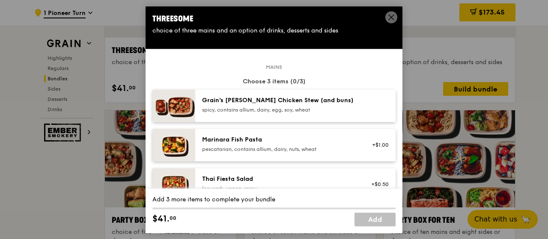
click at [390, 20] on icon at bounding box center [391, 17] width 8 height 8
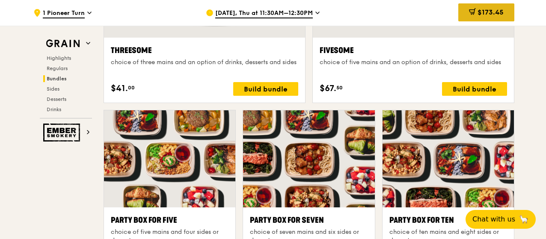
click at [487, 13] on span "$173.45" at bounding box center [491, 12] width 26 height 8
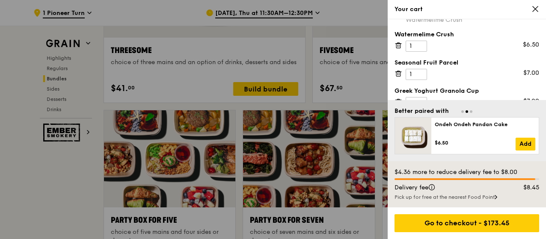
scroll to position [291, 0]
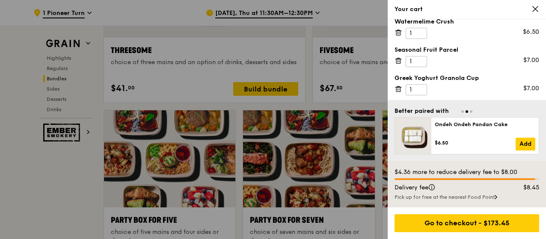
click at [401, 88] on icon at bounding box center [399, 89] width 8 height 8
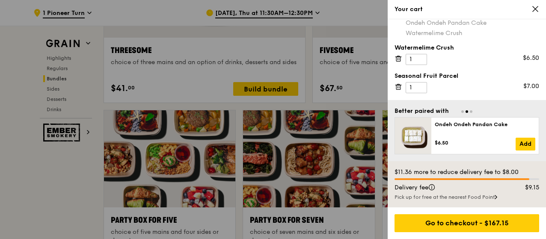
scroll to position [263, 0]
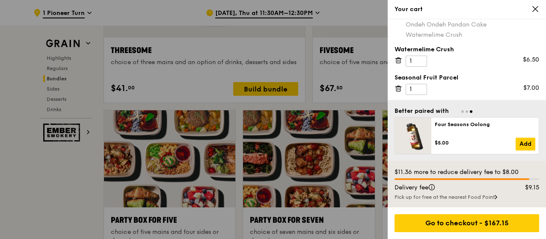
click at [400, 60] on icon at bounding box center [399, 60] width 8 height 8
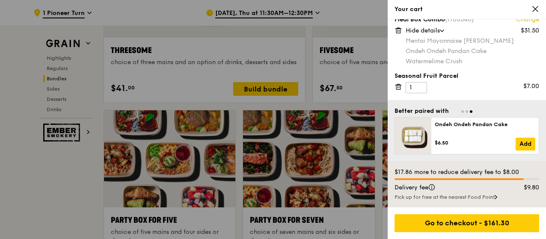
scroll to position [235, 0]
click at [399, 88] on icon at bounding box center [399, 88] width 8 height 8
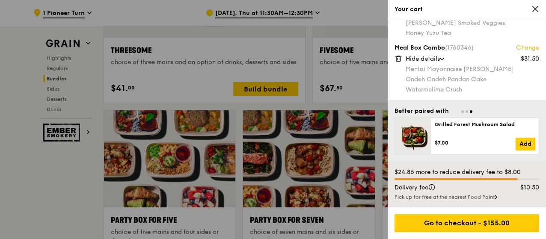
scroll to position [207, 0]
click at [397, 61] on icon at bounding box center [399, 60] width 8 height 8
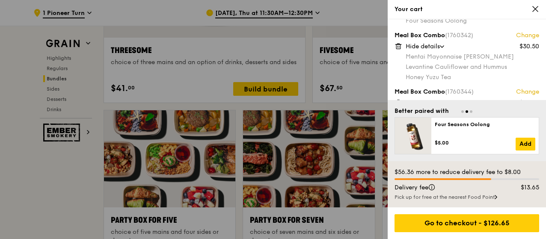
click at [401, 46] on icon at bounding box center [399, 46] width 8 height 8
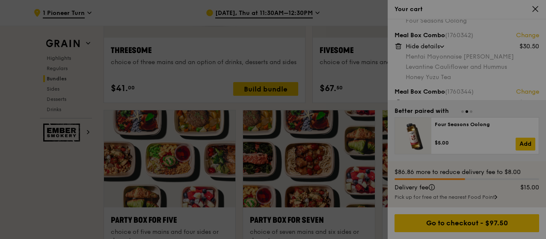
scroll to position [94, 0]
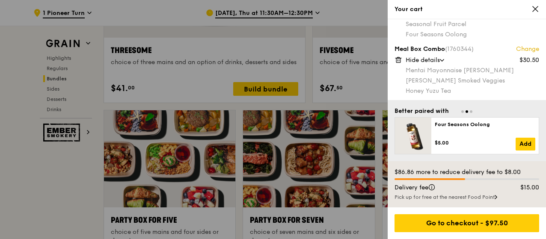
click at [399, 57] on icon at bounding box center [398, 57] width 2 height 1
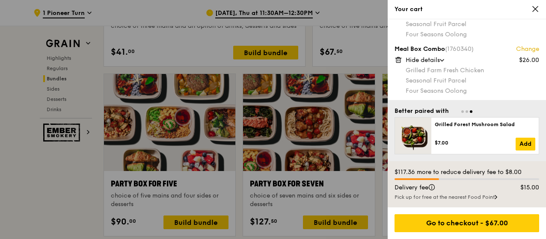
scroll to position [1711, 0]
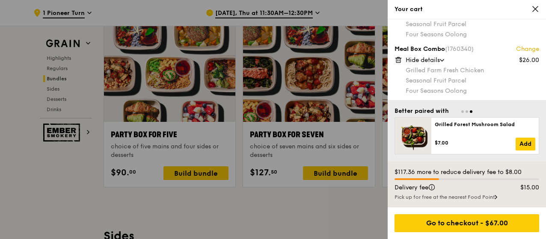
click at [396, 61] on icon at bounding box center [398, 60] width 4 height 4
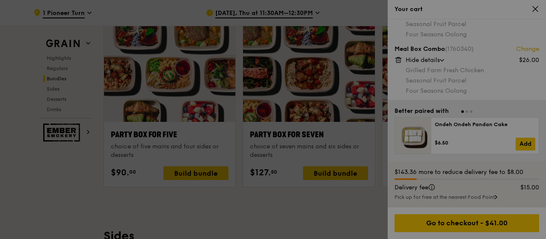
scroll to position [0, 0]
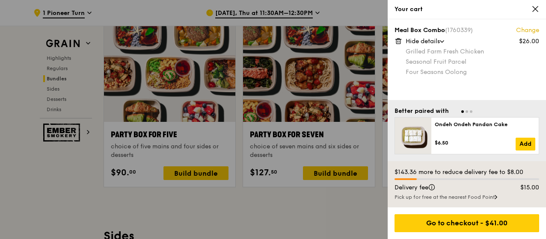
click at [399, 44] on icon at bounding box center [398, 41] width 4 height 4
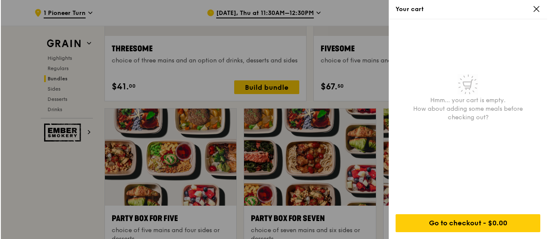
scroll to position [1626, 0]
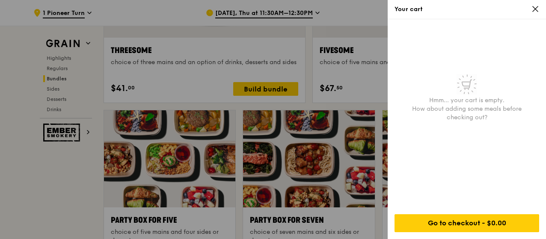
click at [534, 9] on icon at bounding box center [536, 9] width 8 height 8
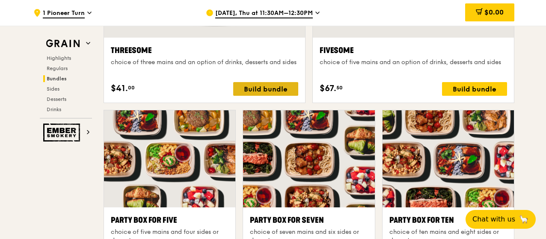
click at [255, 85] on div "Build bundle" at bounding box center [265, 89] width 65 height 14
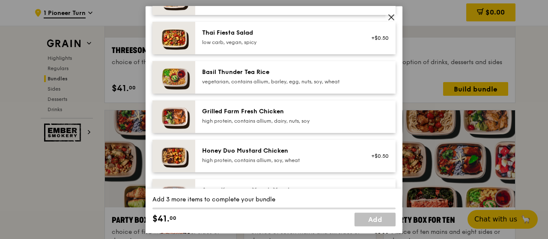
scroll to position [171, 0]
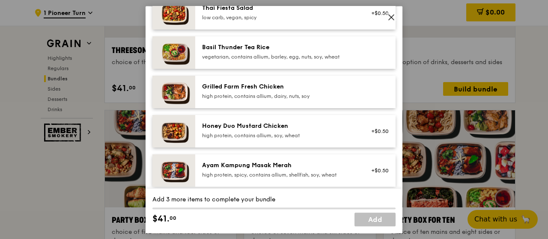
click at [266, 92] on div "Grilled Farm Fresh Chicken high protein, contains allium, dairy, nuts, soy" at bounding box center [279, 91] width 154 height 17
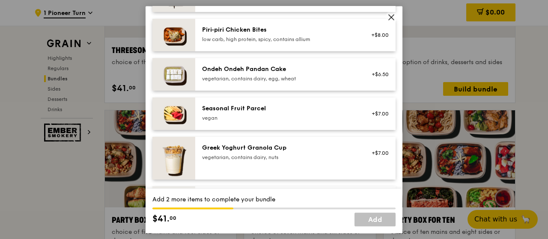
scroll to position [642, 0]
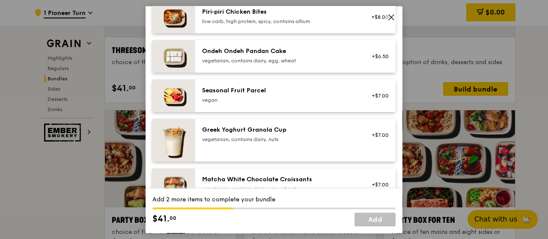
click at [263, 89] on div "Seasonal Fruit Parcel" at bounding box center [279, 90] width 154 height 9
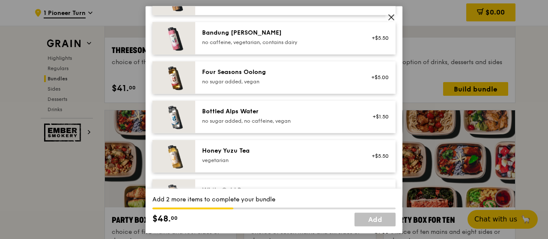
scroll to position [942, 0]
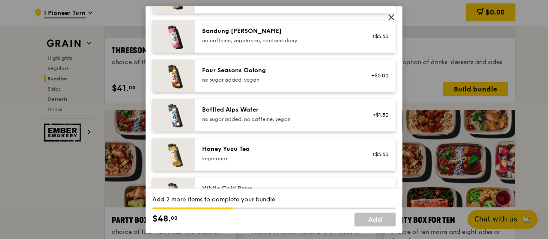
click at [271, 83] on div "Four Seasons Oolong no sugar added, vegan" at bounding box center [279, 75] width 164 height 19
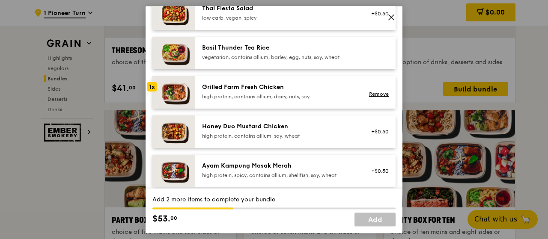
scroll to position [171, 0]
click at [300, 97] on div "high protein, contains allium, dairy, nuts, soy" at bounding box center [279, 96] width 154 height 7
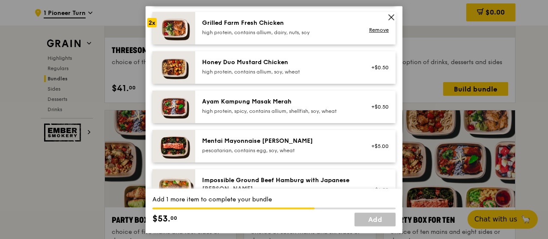
scroll to position [257, 0]
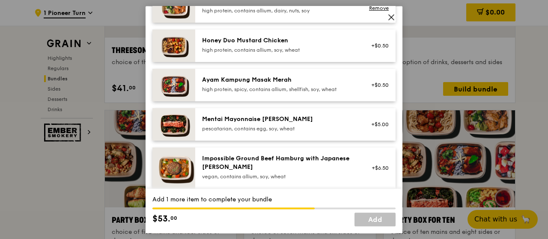
click at [265, 125] on div "Mentai Mayonnaise [PERSON_NAME] pescatarian, contains egg, soy, wheat" at bounding box center [279, 123] width 154 height 17
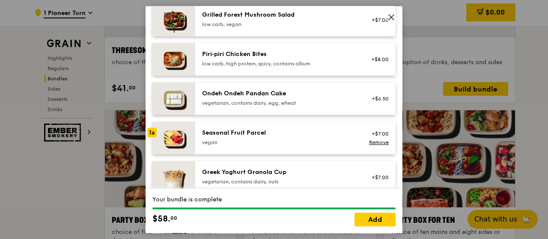
scroll to position [642, 0]
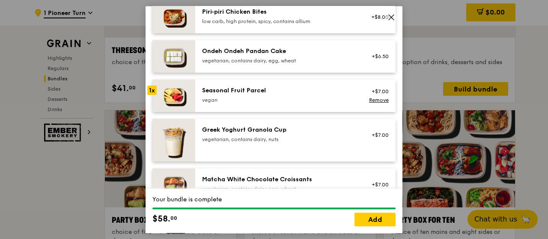
click at [259, 94] on div "Seasonal Fruit Parcel" at bounding box center [279, 90] width 154 height 9
click at [369, 98] on link "Remove" at bounding box center [379, 100] width 20 height 6
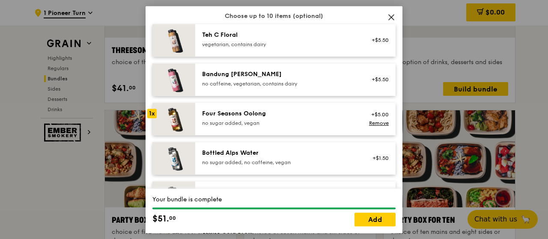
scroll to position [899, 0]
click at [370, 120] on link "Remove" at bounding box center [379, 123] width 20 height 6
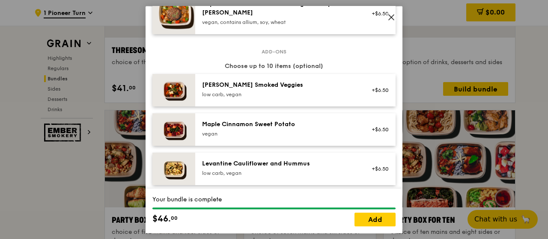
scroll to position [471, 0]
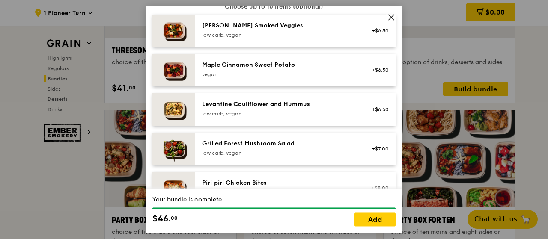
click at [290, 36] on div "low carb, vegan" at bounding box center [279, 35] width 154 height 7
click at [268, 104] on div "Levantine Cauliflower and Hummus" at bounding box center [279, 104] width 154 height 9
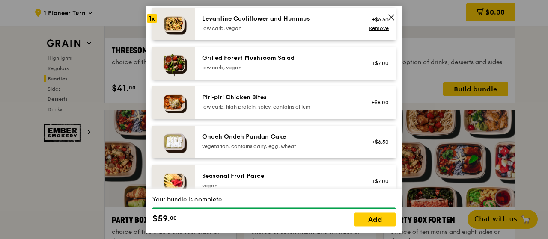
click at [231, 169] on div "Seasonal Fruit Parcel [GEOGRAPHIC_DATA] +$7.00" at bounding box center [295, 181] width 200 height 33
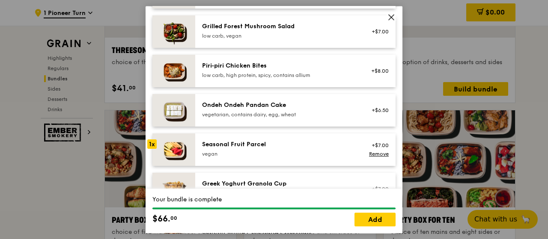
scroll to position [599, 0]
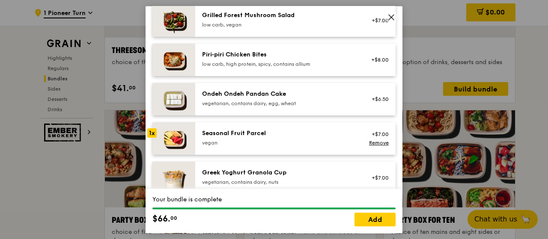
click at [243, 135] on div "Seasonal Fruit Parcel" at bounding box center [279, 133] width 154 height 9
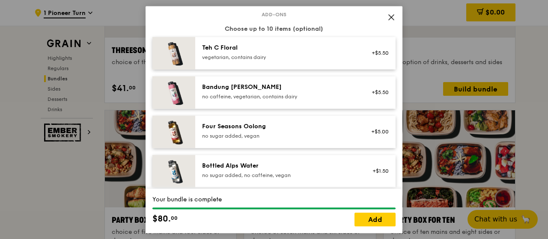
scroll to position [899, 0]
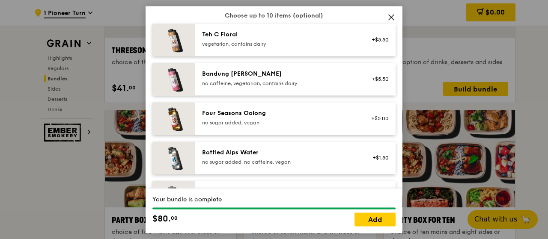
click at [279, 121] on div "no sugar added, vegan" at bounding box center [279, 122] width 154 height 7
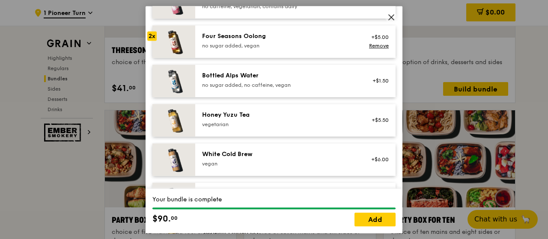
scroll to position [984, 0]
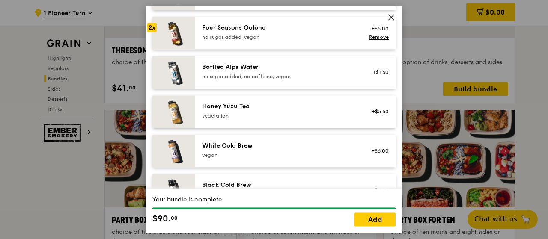
click at [279, 121] on div "Honey Yuzu Tea vegetarian +$5.50" at bounding box center [295, 111] width 200 height 33
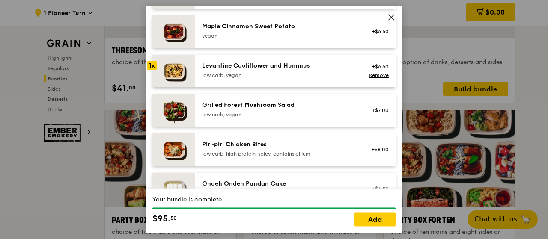
scroll to position [556, 0]
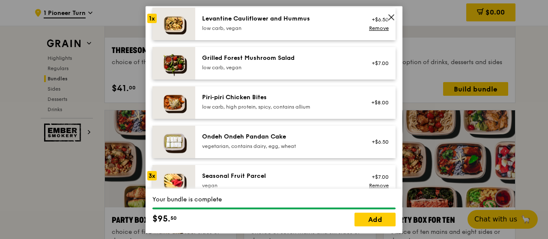
click at [261, 138] on div "Ondeh Ondeh Pandan Cake" at bounding box center [279, 137] width 154 height 9
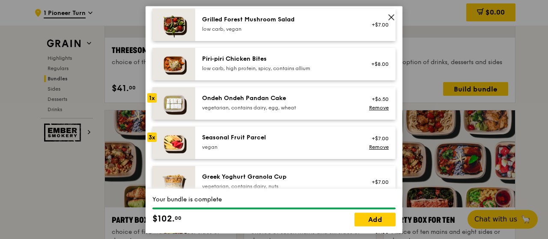
scroll to position [599, 0]
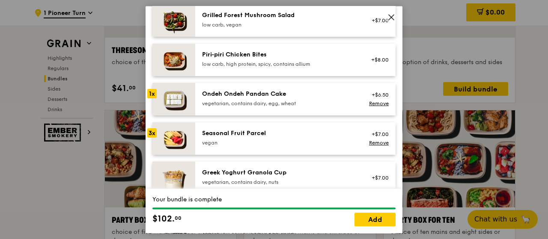
click at [255, 133] on div "Seasonal Fruit Parcel" at bounding box center [279, 133] width 154 height 9
click at [374, 142] on link "Remove" at bounding box center [379, 143] width 20 height 6
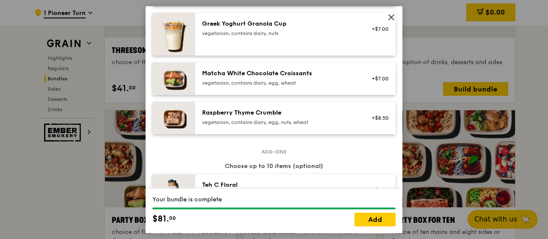
scroll to position [642, 0]
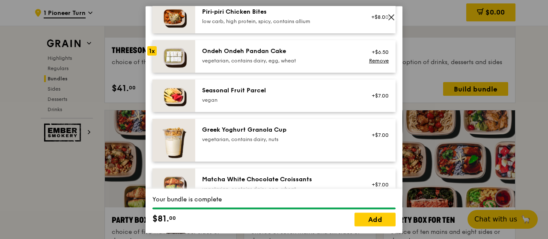
click at [270, 99] on div "vegan" at bounding box center [279, 100] width 154 height 7
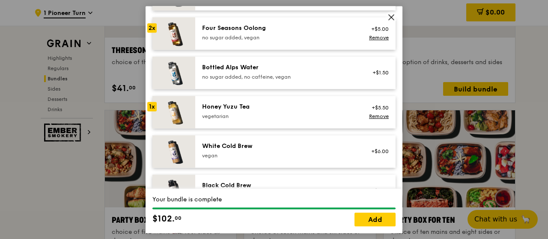
scroll to position [984, 0]
click at [287, 113] on div "vegetarian" at bounding box center [279, 116] width 154 height 7
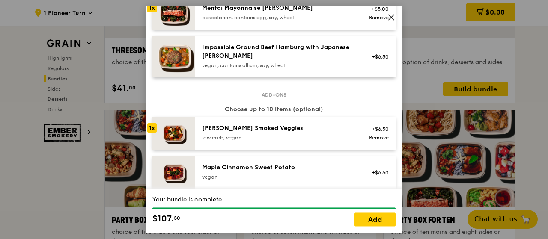
scroll to position [360, 0]
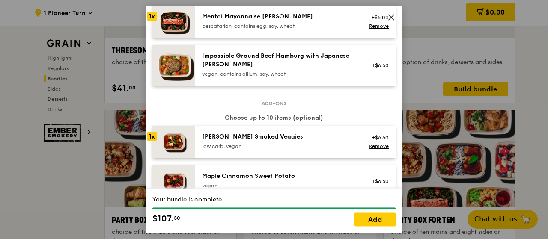
click at [273, 133] on div "[PERSON_NAME] Smoked Veggies" at bounding box center [279, 137] width 154 height 9
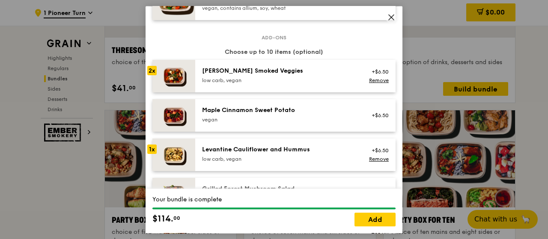
scroll to position [445, 0]
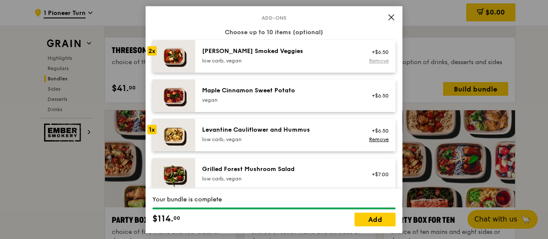
click at [369, 63] on link "Remove" at bounding box center [379, 61] width 20 height 6
click at [262, 68] on div "[PERSON_NAME] Smoked Veggies low carb, vegan +$6.50" at bounding box center [295, 56] width 200 height 33
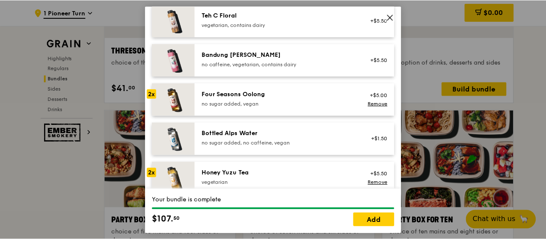
scroll to position [916, 0]
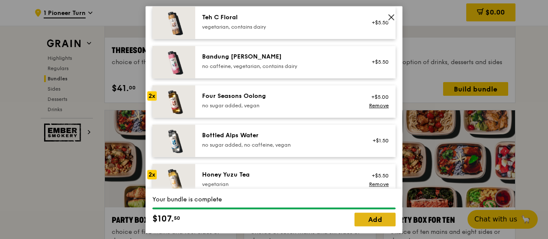
click at [383, 220] on link "Add" at bounding box center [374, 220] width 41 height 14
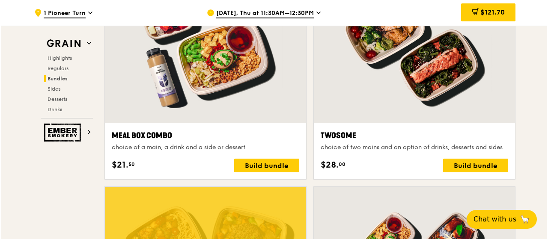
scroll to position [1369, 0]
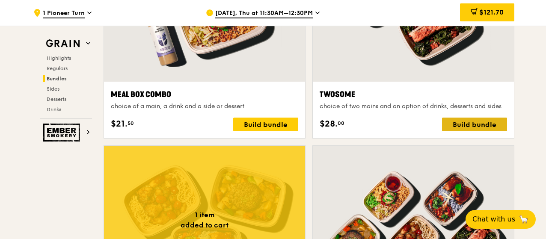
click at [475, 124] on div "Build bundle" at bounding box center [474, 125] width 65 height 14
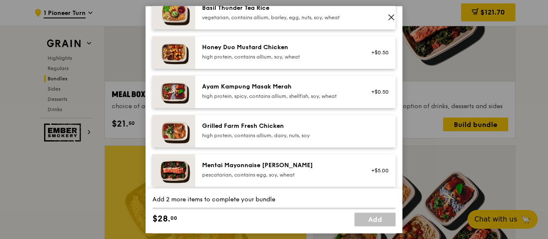
scroll to position [214, 0]
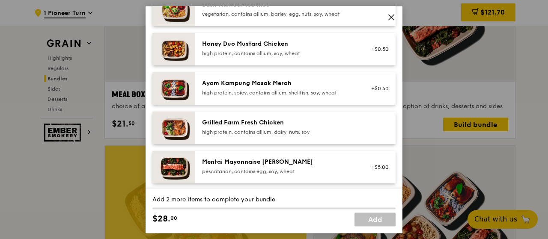
click at [267, 129] on div "high protein, contains allium, dairy, nuts, soy" at bounding box center [279, 132] width 154 height 7
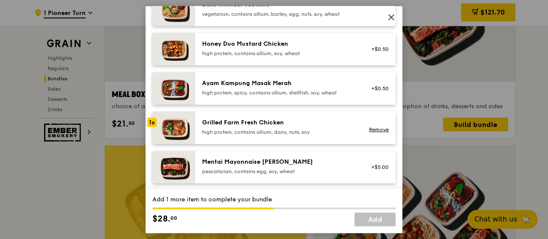
click at [154, 121] on div "1x" at bounding box center [151, 122] width 9 height 9
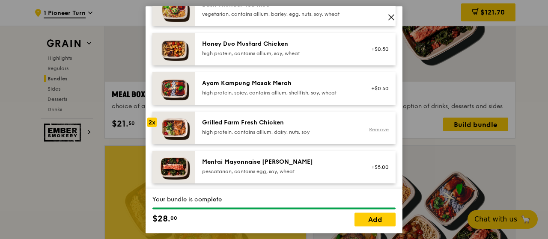
click at [378, 130] on link "Remove" at bounding box center [379, 130] width 20 height 6
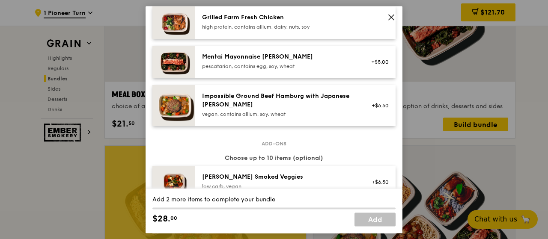
scroll to position [342, 0]
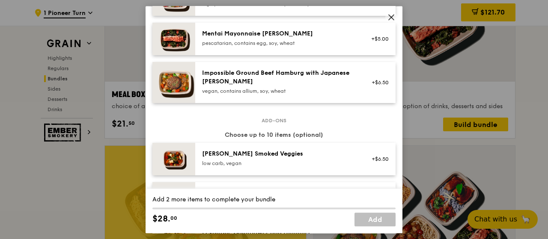
click at [373, 38] on div "+$5.00" at bounding box center [377, 39] width 23 height 7
click at [380, 42] on link "Remove" at bounding box center [379, 43] width 20 height 6
click at [366, 36] on div "+$5.00" at bounding box center [377, 39] width 23 height 7
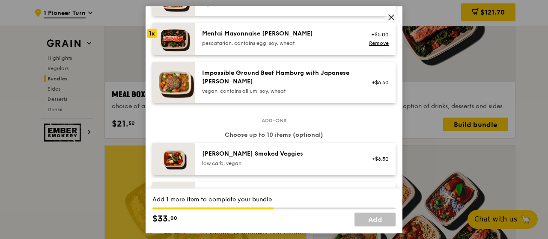
click at [224, 33] on div "Mentai Mayonnaise [PERSON_NAME]" at bounding box center [279, 34] width 154 height 9
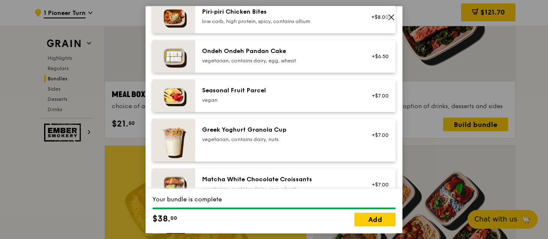
scroll to position [685, 0]
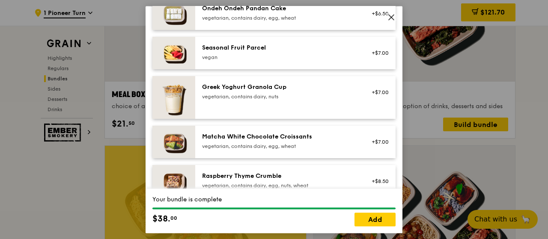
click at [254, 98] on div "vegetarian, contains dairy, nuts" at bounding box center [279, 96] width 154 height 7
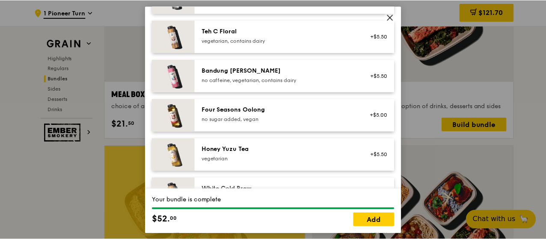
scroll to position [1087, 0]
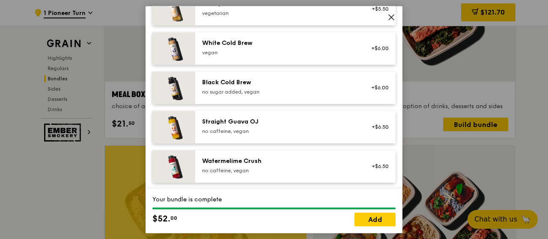
click at [238, 162] on div "Watermelime Crush" at bounding box center [279, 161] width 154 height 9
click at [240, 162] on div "Watermelime Crush" at bounding box center [279, 161] width 154 height 9
click at [370, 216] on link "Add" at bounding box center [374, 220] width 41 height 14
